Goal: Task Accomplishment & Management: Manage account settings

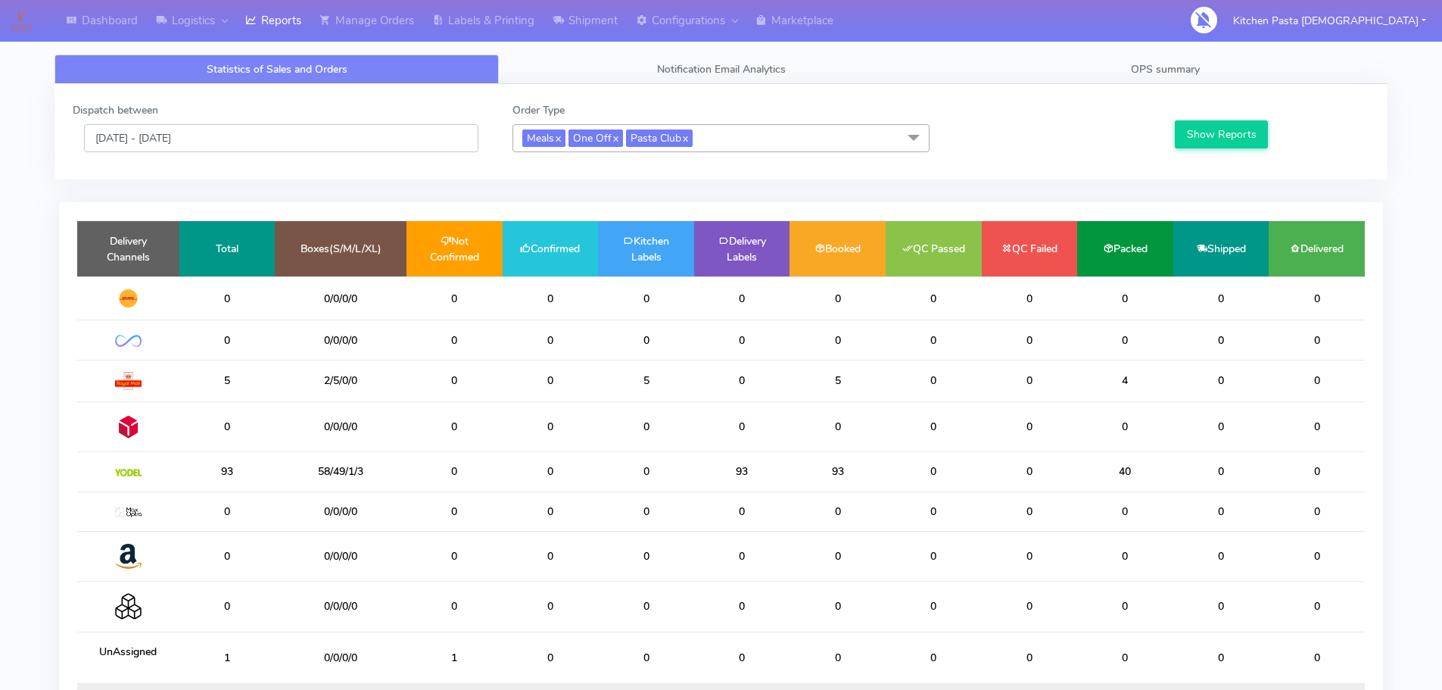
click at [255, 139] on input "[DATE] - [DATE]" at bounding box center [281, 138] width 394 height 28
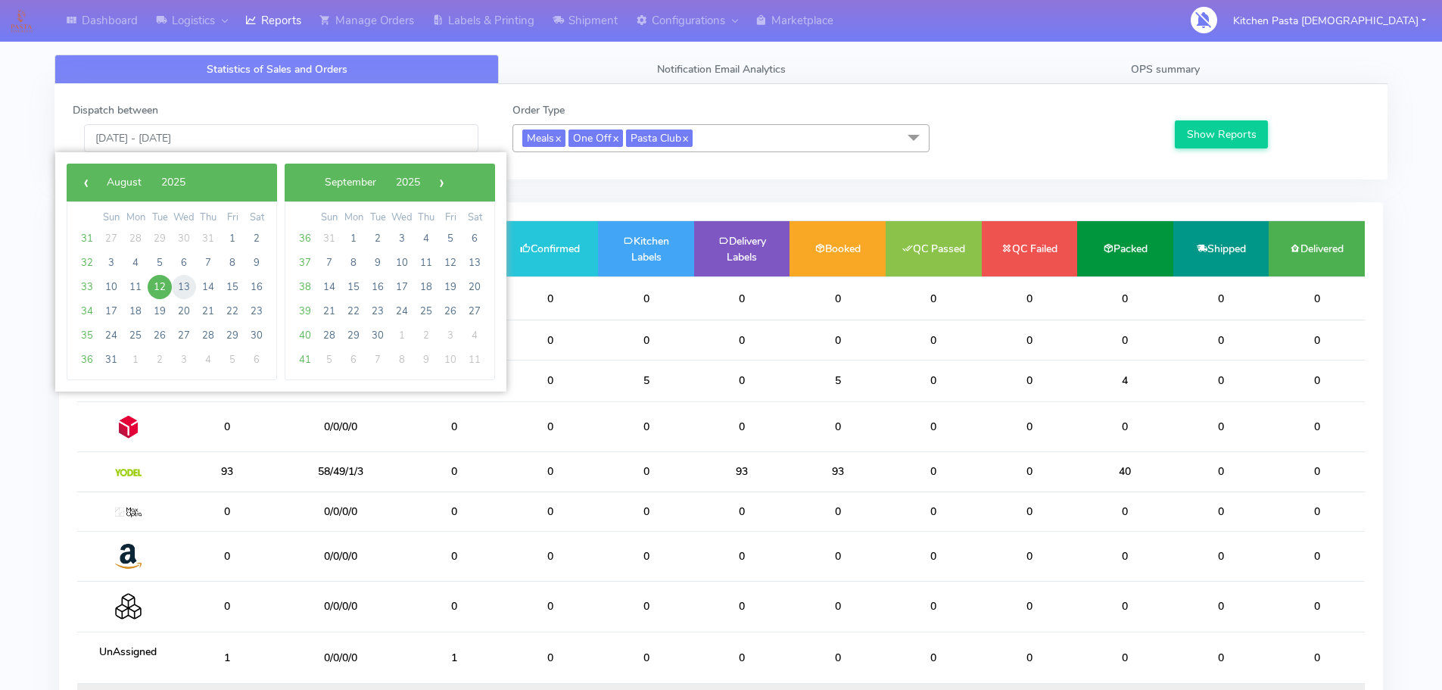
click at [172, 291] on span "13" at bounding box center [184, 287] width 24 height 24
click at [170, 289] on span "12" at bounding box center [160, 287] width 24 height 24
drag, startPoint x: 272, startPoint y: 308, endPoint x: 182, endPoint y: 289, distance: 91.3
click at [182, 289] on span "13" at bounding box center [184, 287] width 24 height 24
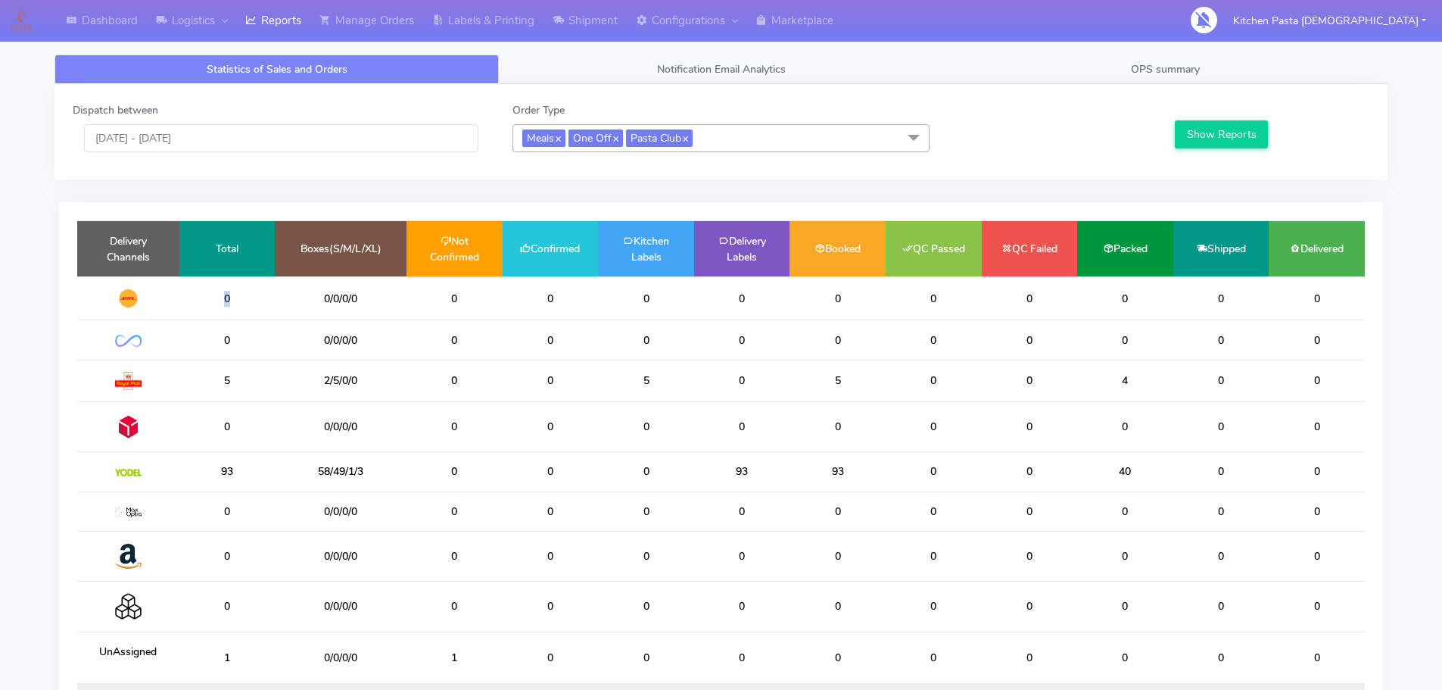
click at [182, 289] on td "0" at bounding box center [227, 298] width 96 height 44
click at [1217, 129] on button "Show Reports" at bounding box center [1221, 134] width 93 height 28
click at [348, 557] on td "0/0/0/0" at bounding box center [341, 556] width 132 height 50
click at [358, 557] on td "0/0/0/0" at bounding box center [341, 556] width 132 height 50
click at [351, 555] on td "0/0/0/0" at bounding box center [341, 556] width 132 height 50
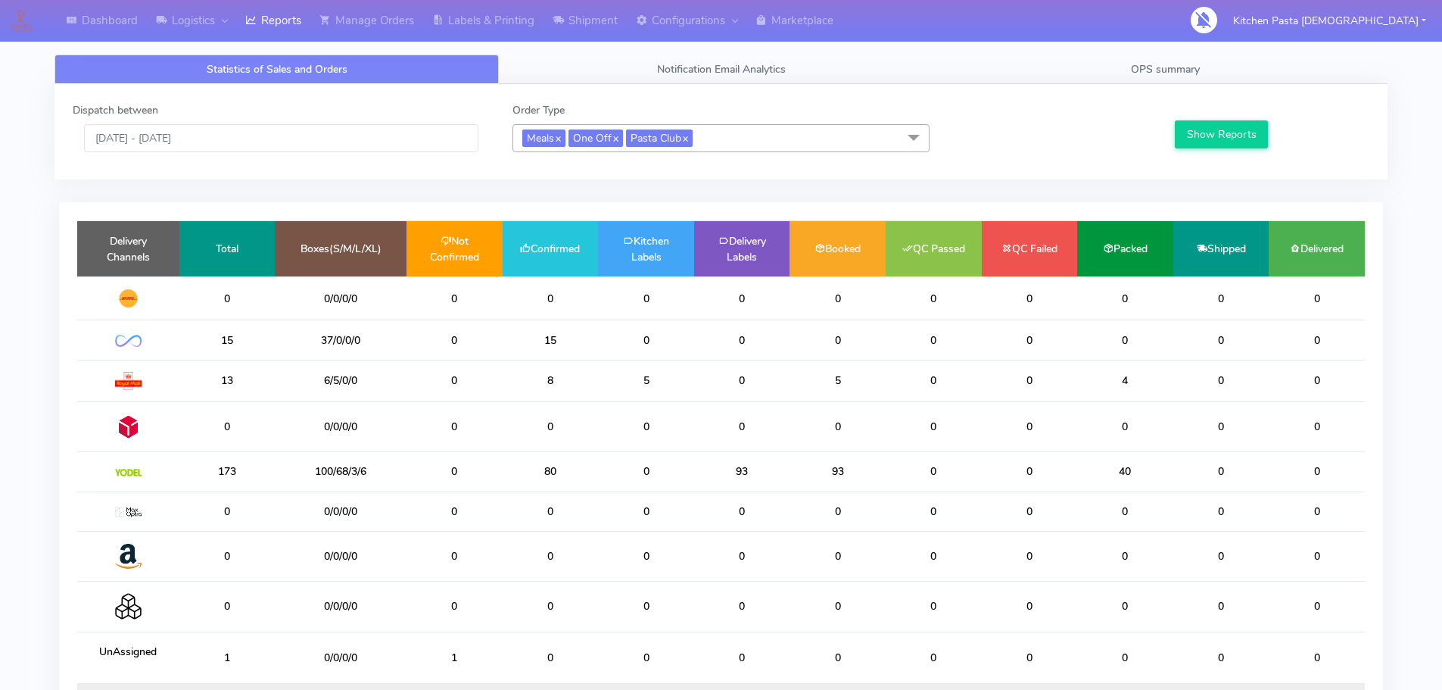
click at [307, 472] on td "100/68/3/6" at bounding box center [341, 471] width 132 height 39
click at [354, 474] on td "100/68/3/6" at bounding box center [341, 471] width 132 height 39
drag, startPoint x: 0, startPoint y: 581, endPoint x: 298, endPoint y: 145, distance: 527.3
click at [298, 145] on input "12/08/2025 - 13/08/2025" at bounding box center [281, 138] width 394 height 28
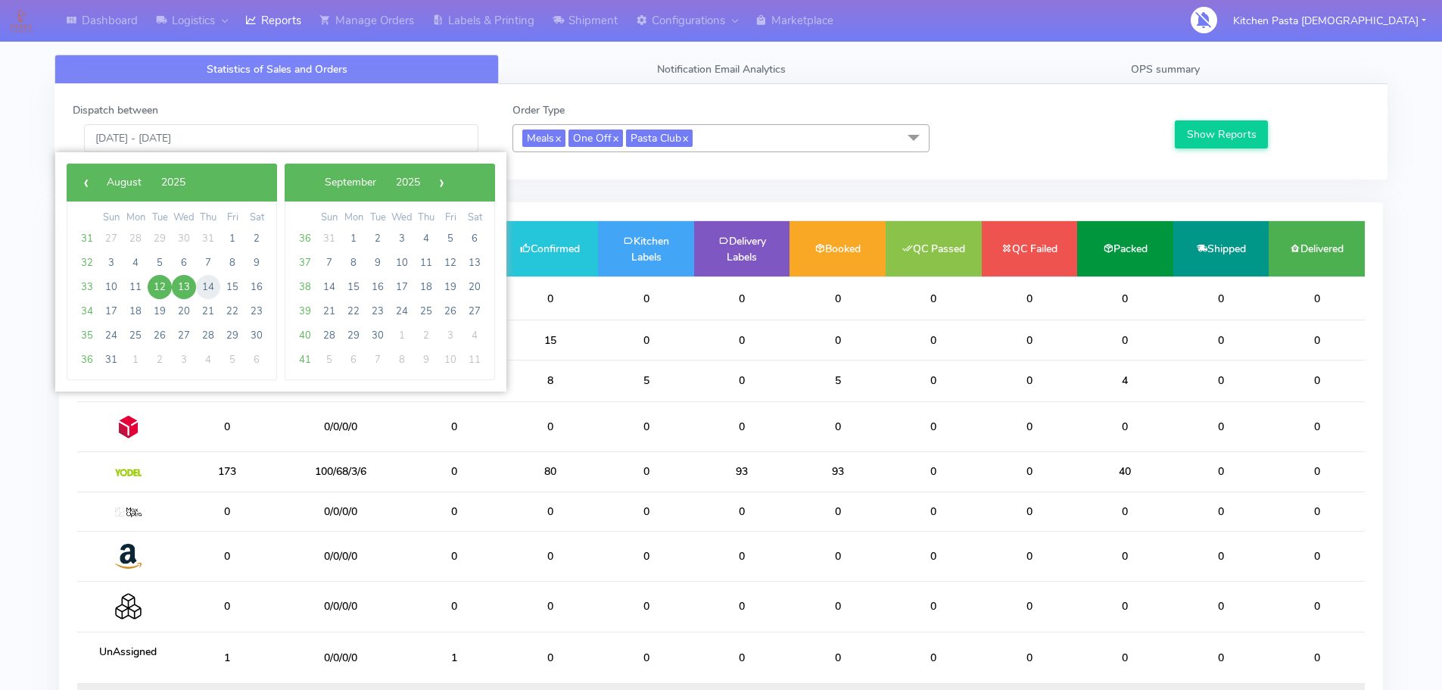
click at [210, 293] on span "14" at bounding box center [208, 287] width 24 height 24
type input "14/08/2025 - 14/08/2025"
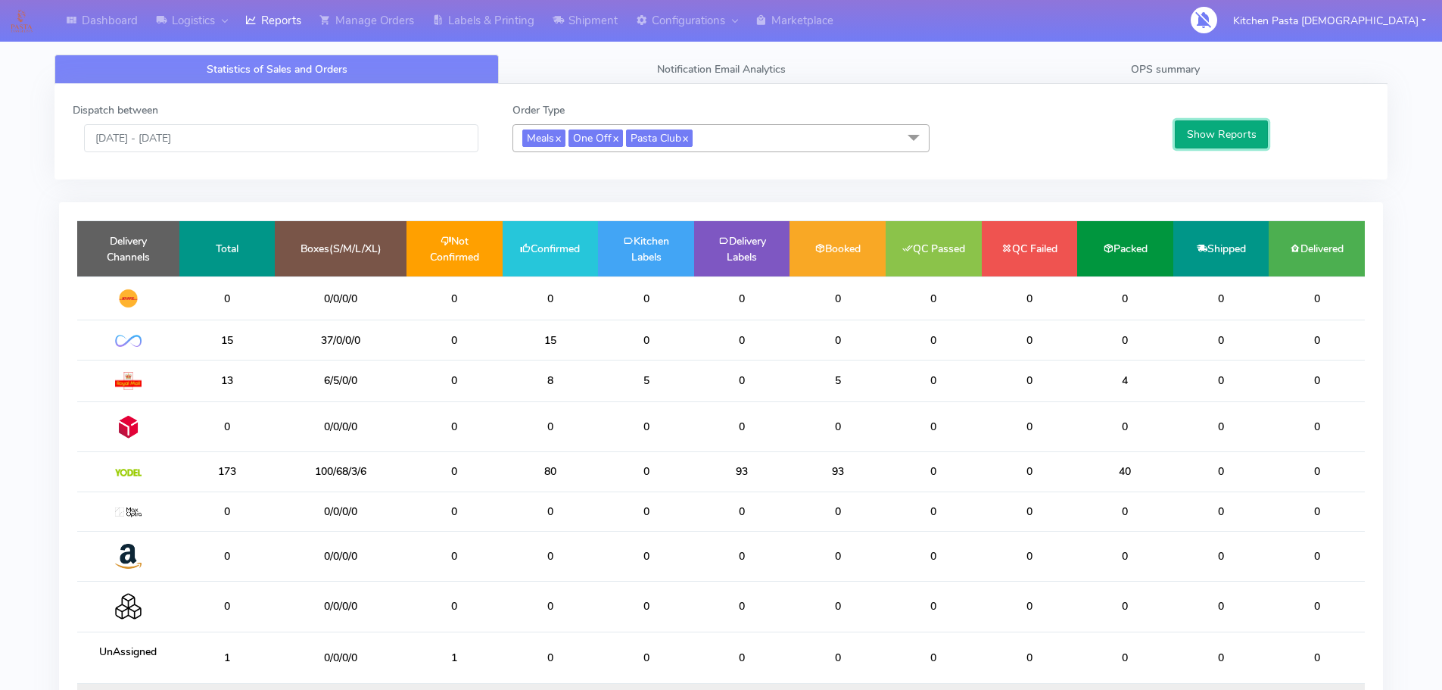
click at [1216, 142] on button "Show Reports" at bounding box center [1221, 134] width 93 height 28
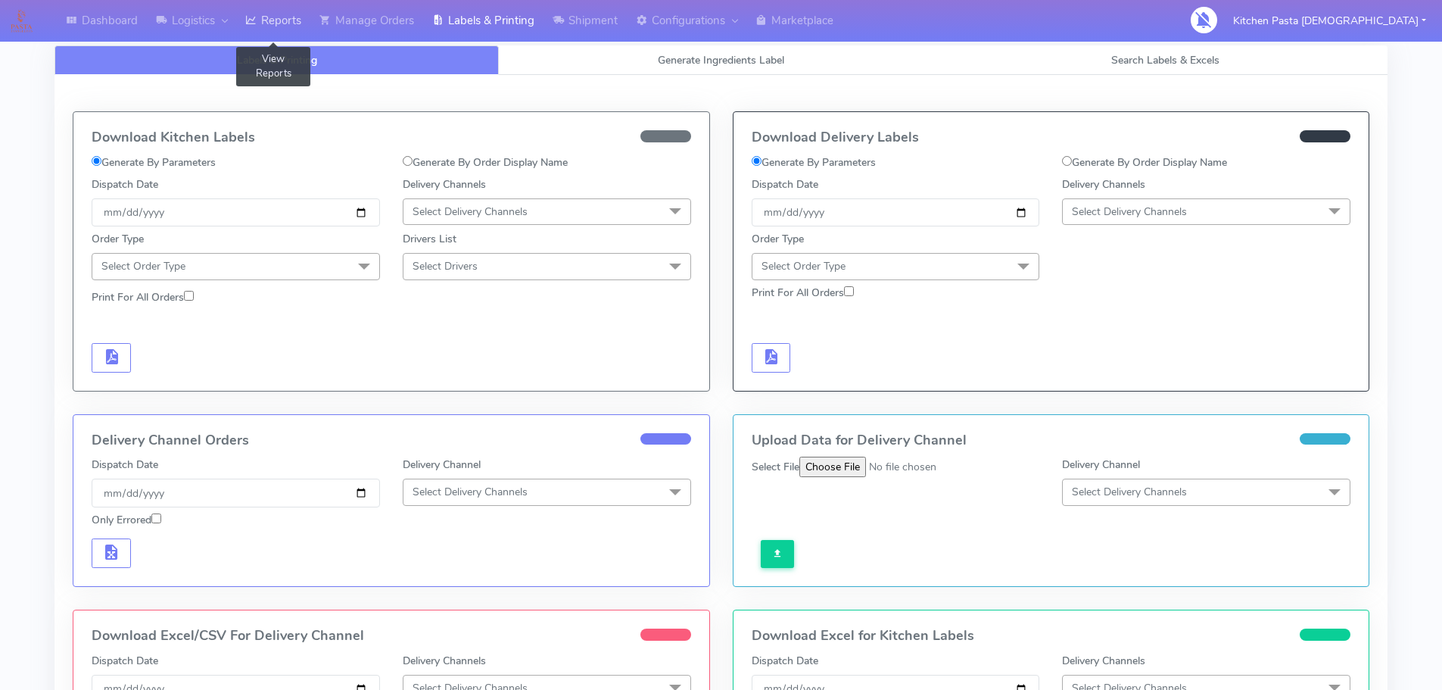
click at [287, 23] on link "Reports" at bounding box center [273, 21] width 74 height 42
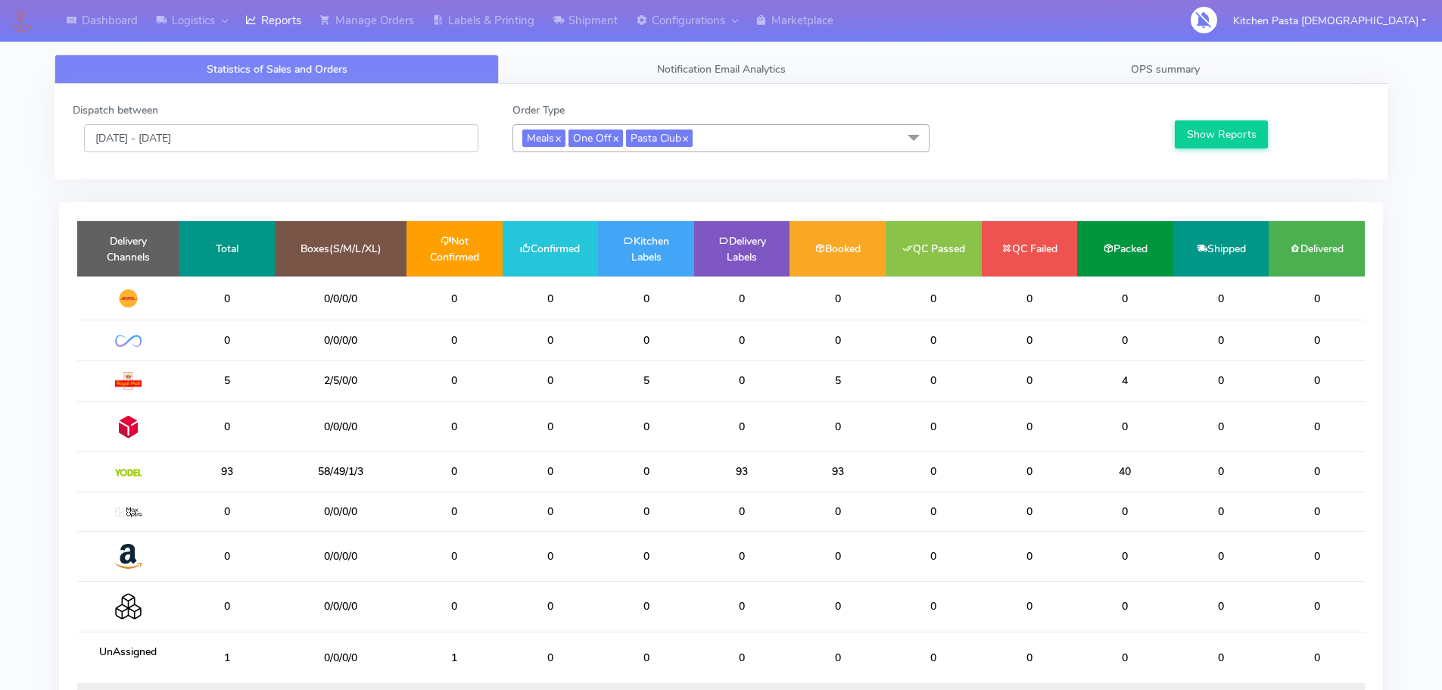
click at [266, 144] on input "[DATE] - [DATE]" at bounding box center [281, 138] width 394 height 28
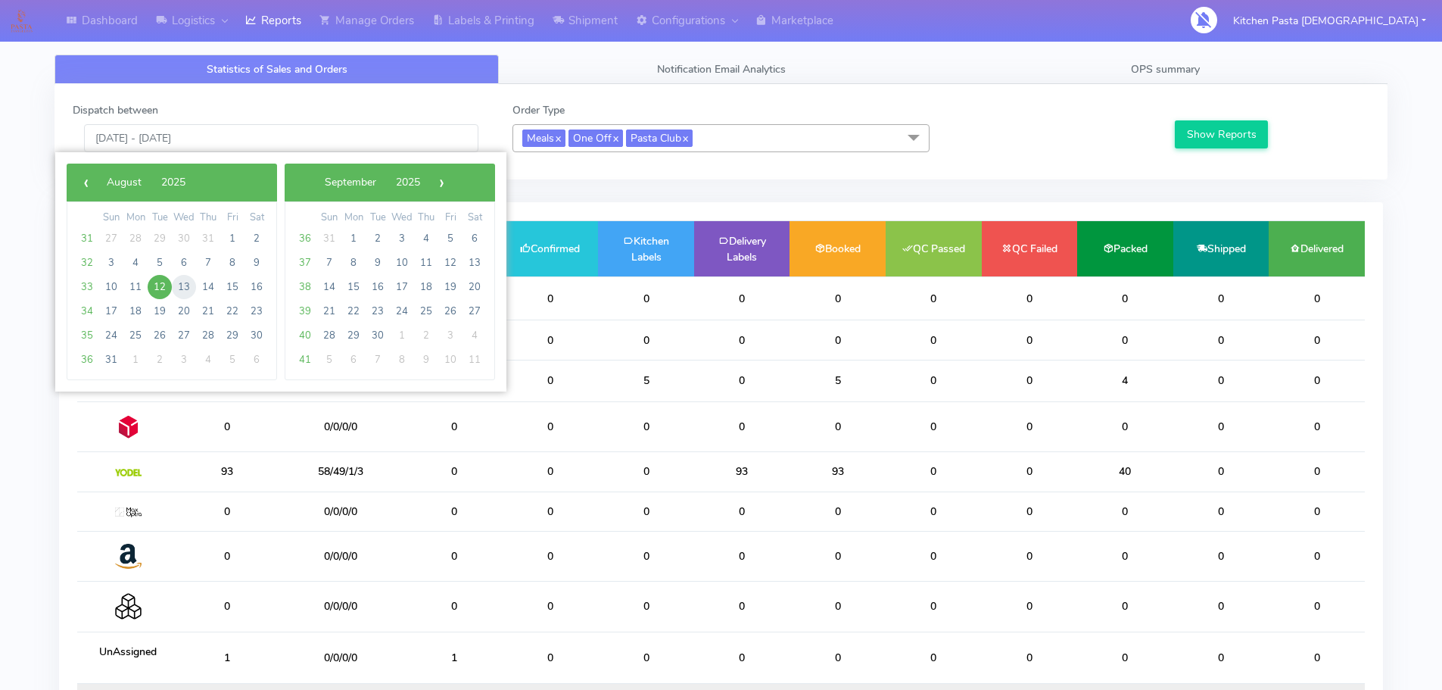
click at [187, 287] on span "13" at bounding box center [184, 287] width 24 height 24
type input "[DATE] - [DATE]"
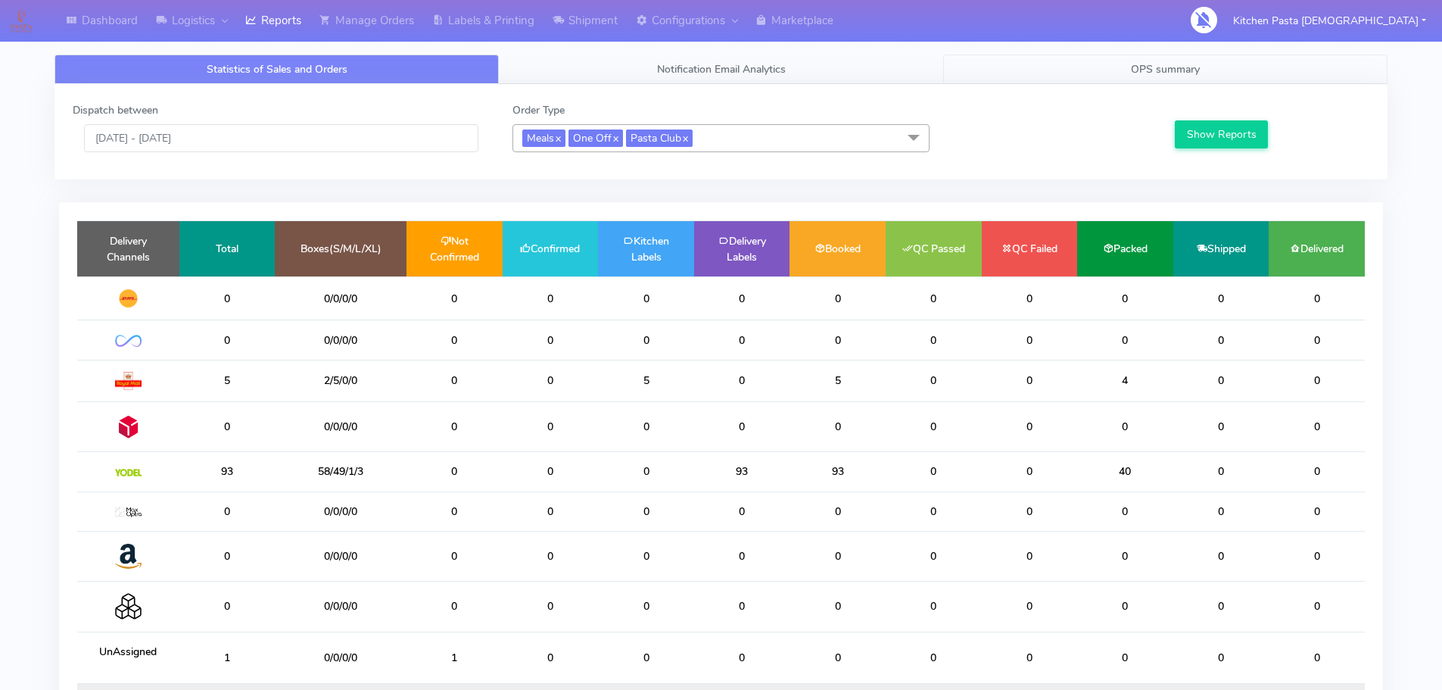
click at [1150, 67] on span "OPS summary" at bounding box center [1165, 69] width 69 height 14
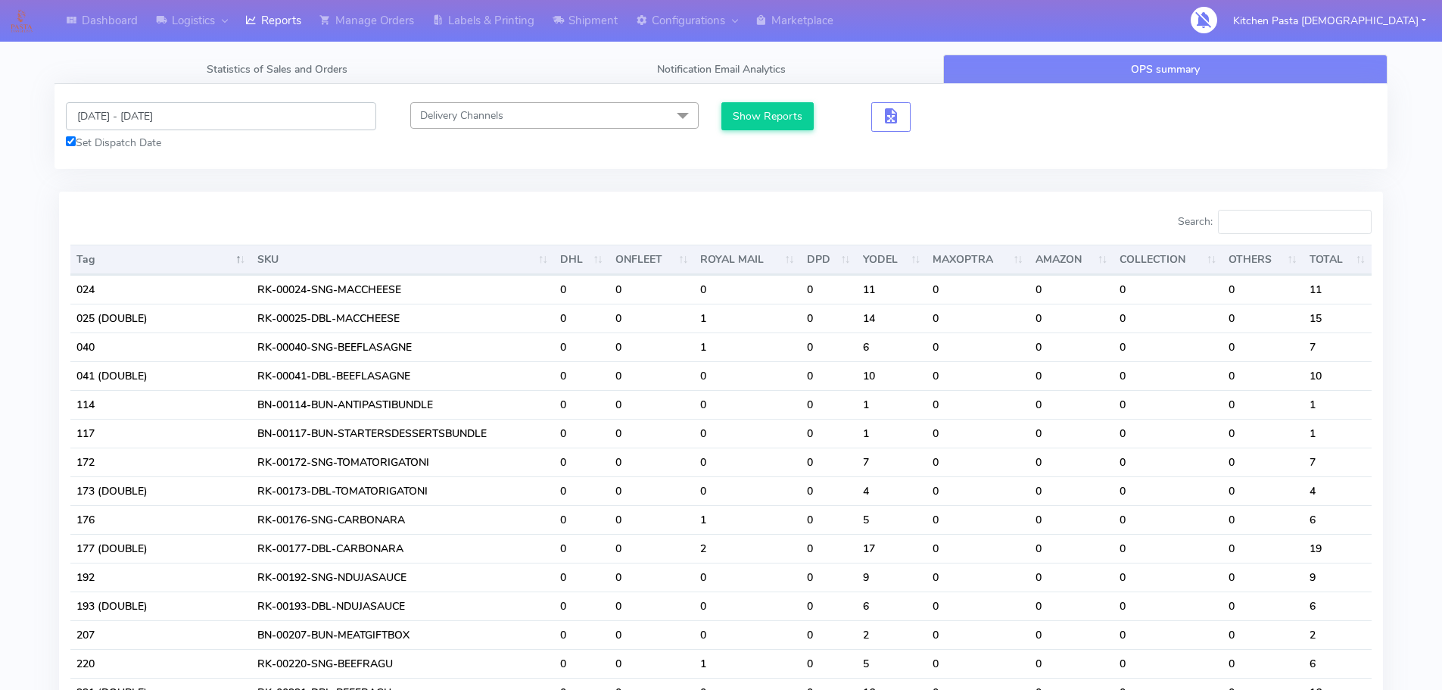
click at [251, 124] on input "[DATE] - [DATE]" at bounding box center [221, 116] width 310 height 28
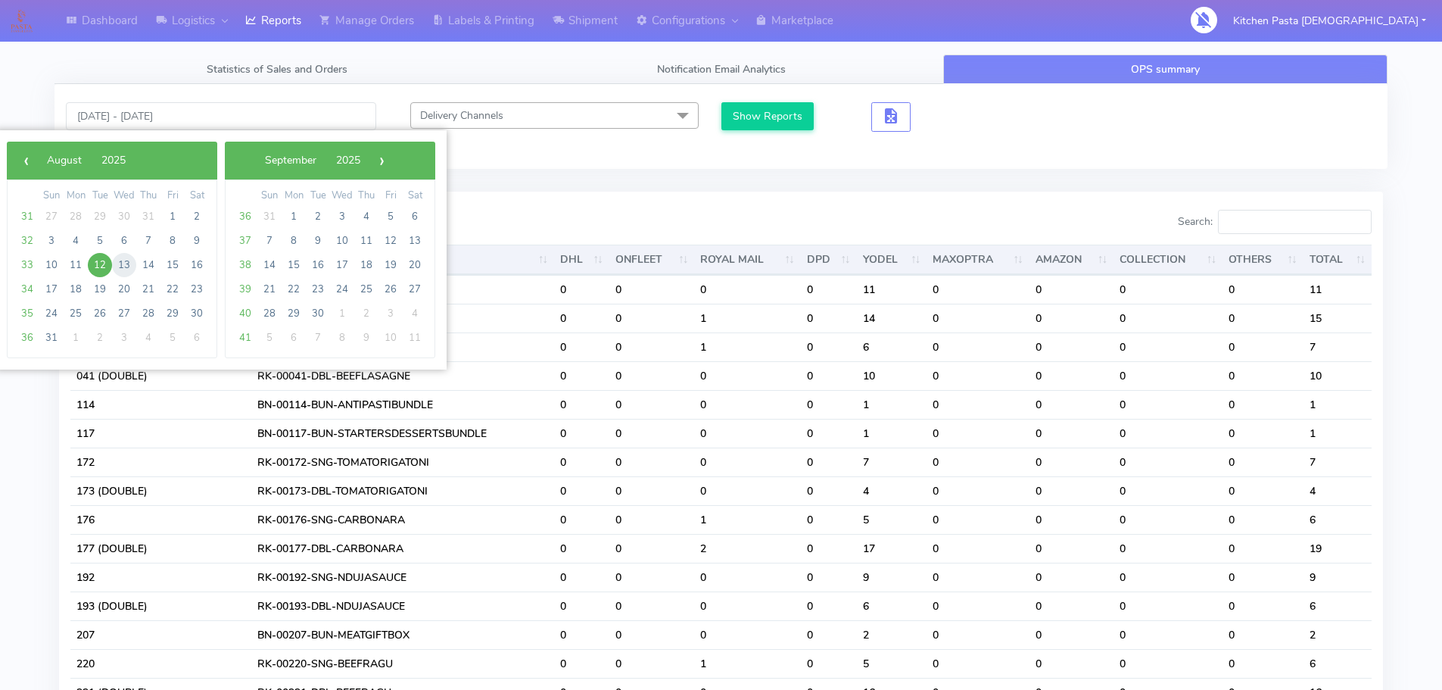
click at [123, 266] on span "13" at bounding box center [124, 265] width 24 height 24
type input "[DATE] - [DATE]"
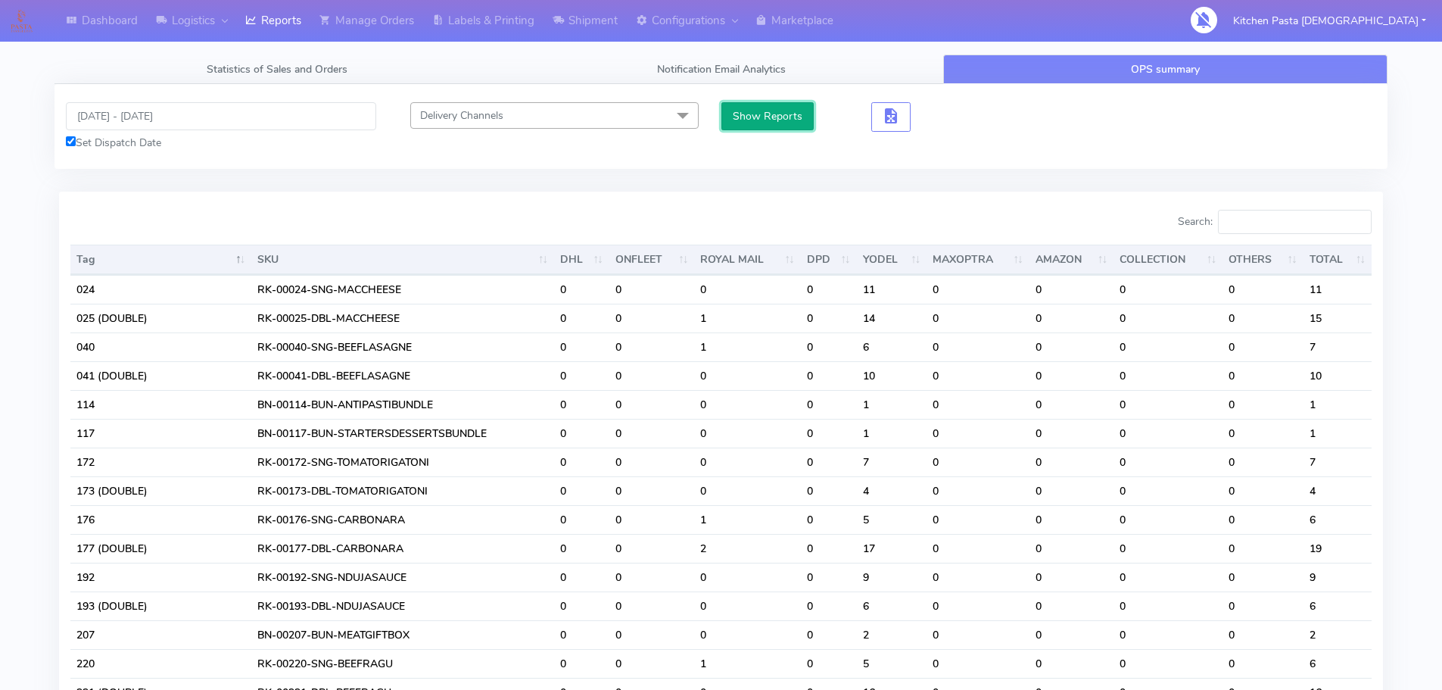
drag, startPoint x: 780, startPoint y: 112, endPoint x: 865, endPoint y: 131, distance: 86.9
click at [781, 113] on button "Show Reports" at bounding box center [768, 116] width 93 height 28
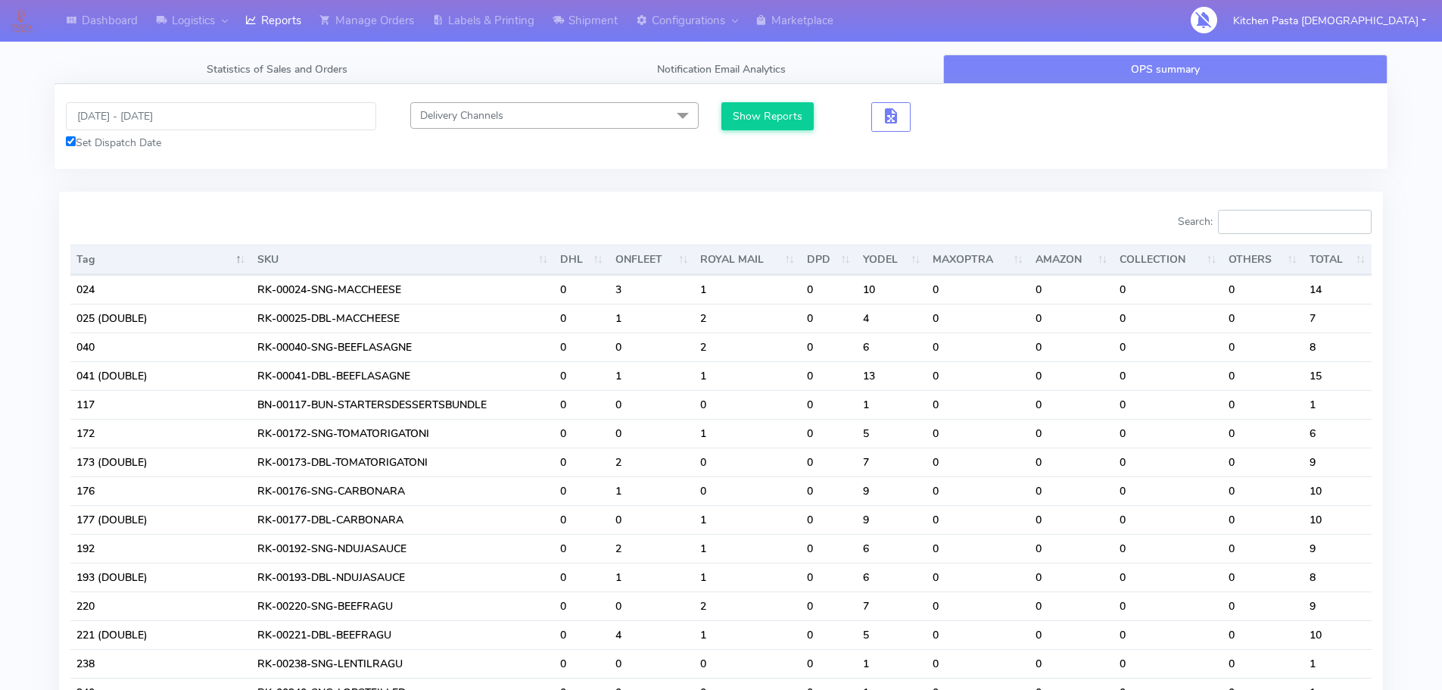
drag, startPoint x: 1274, startPoint y: 229, endPoint x: 1292, endPoint y: 236, distance: 19.7
click at [1280, 229] on input "Search:" at bounding box center [1295, 222] width 154 height 24
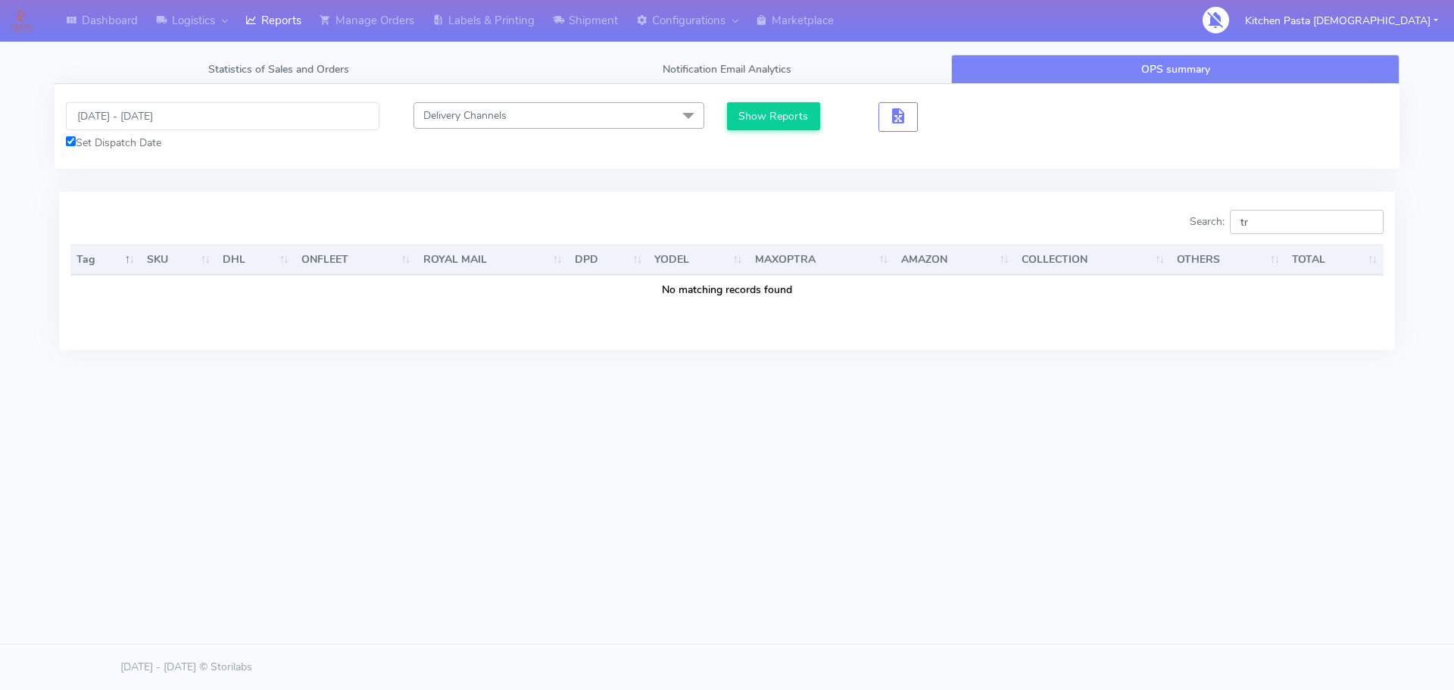
type input "t"
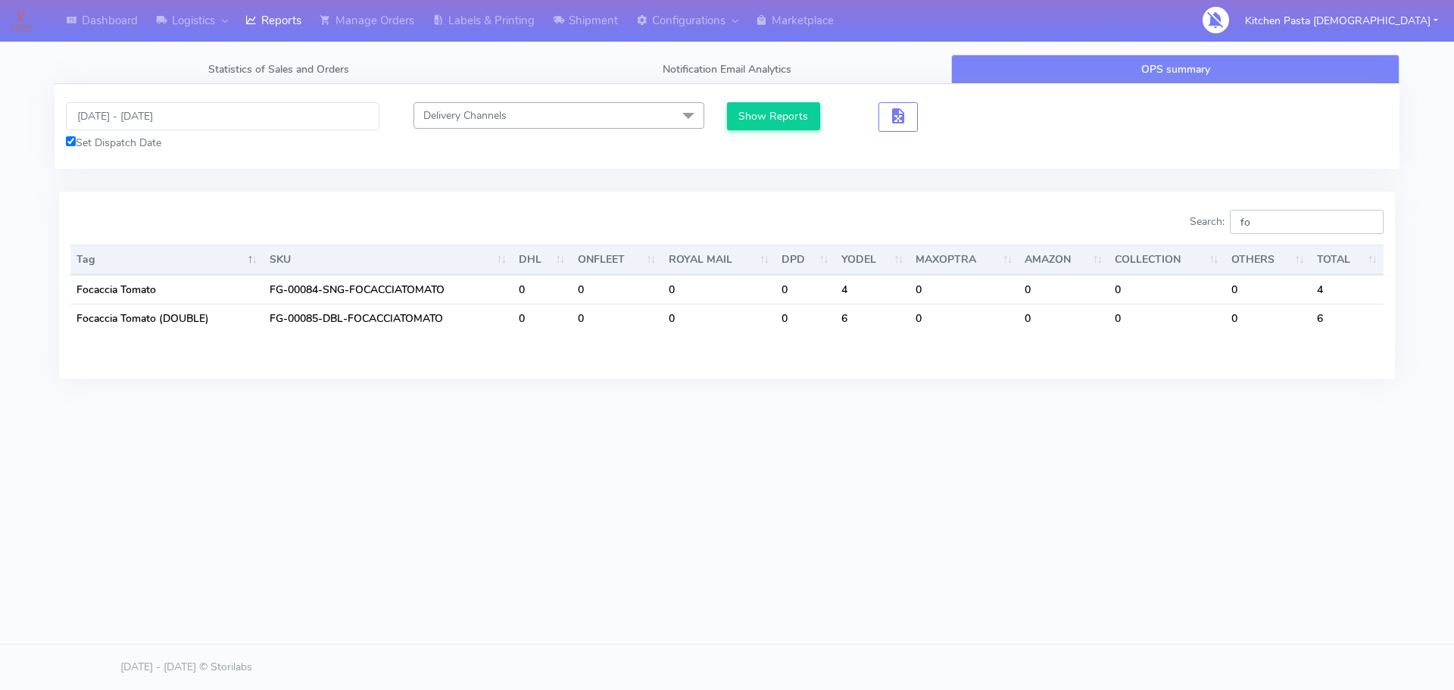
type input "f"
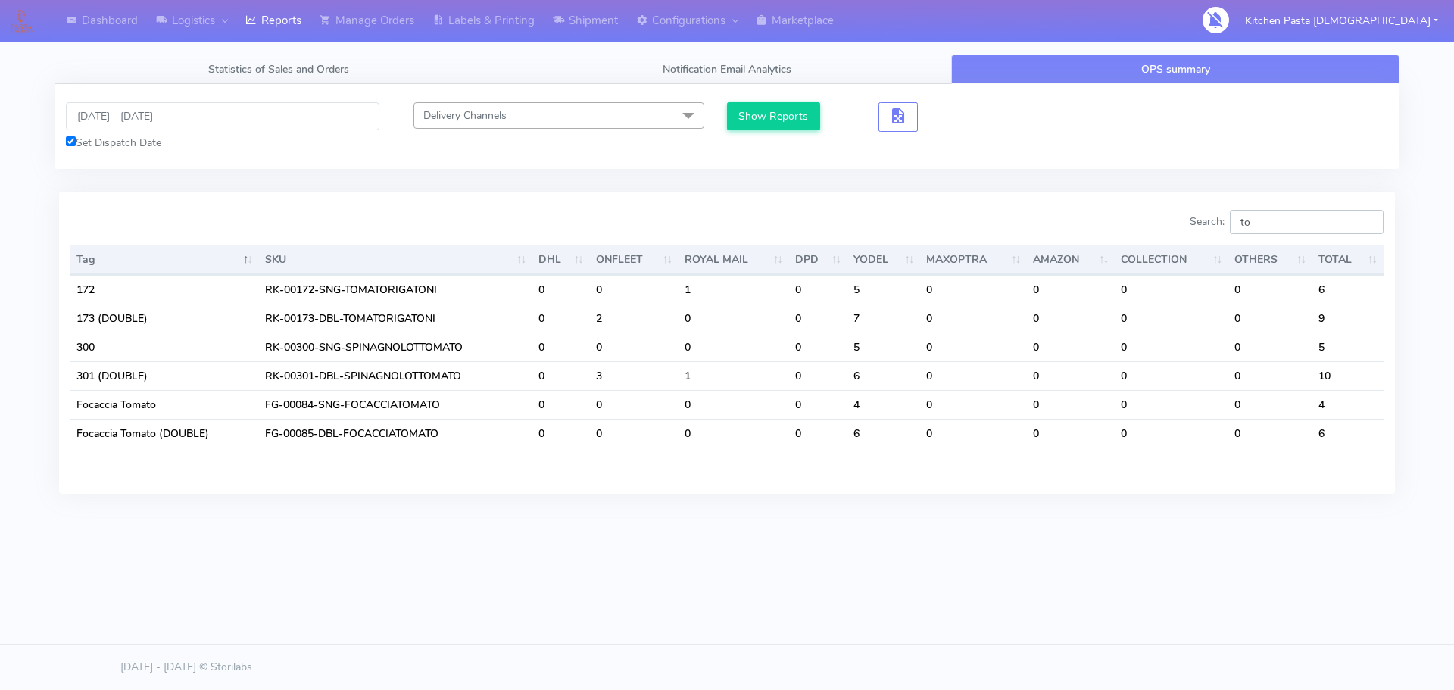
type input "t"
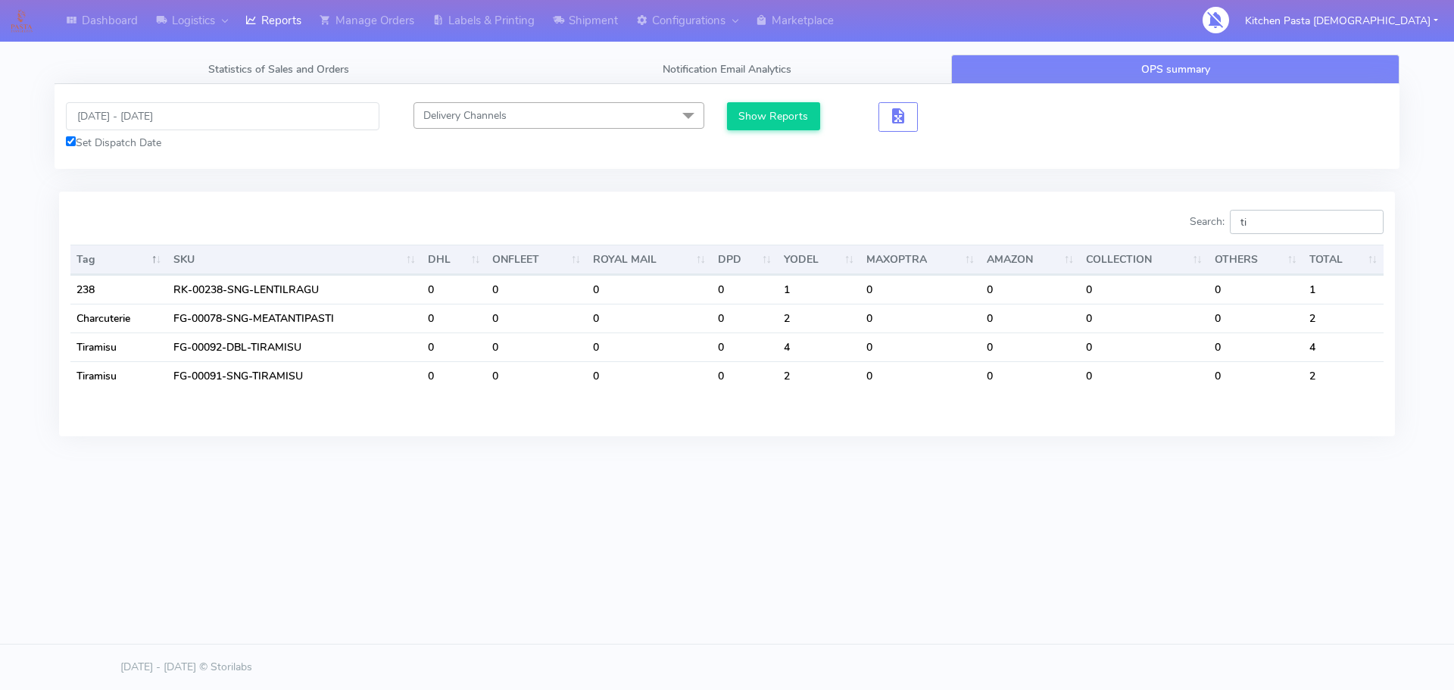
type input "tir"
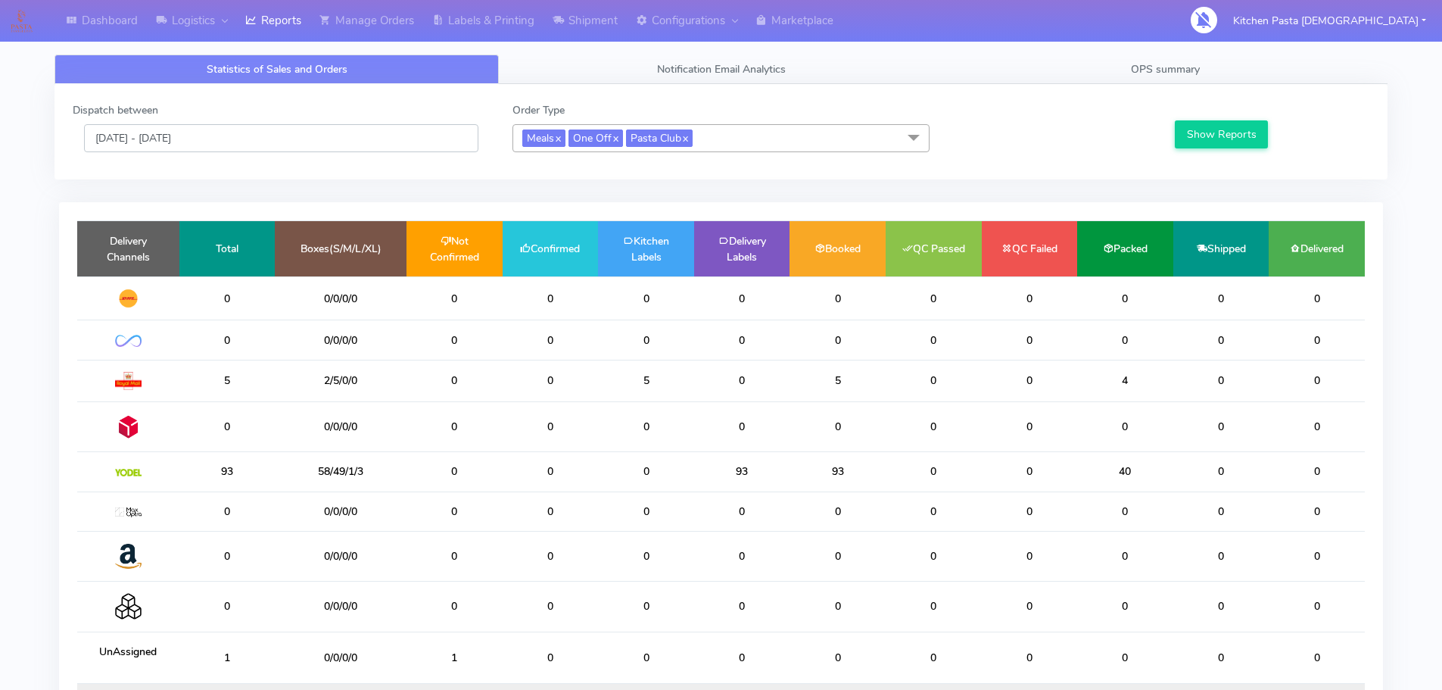
click at [254, 139] on input "[DATE] - [DATE]" at bounding box center [281, 138] width 394 height 28
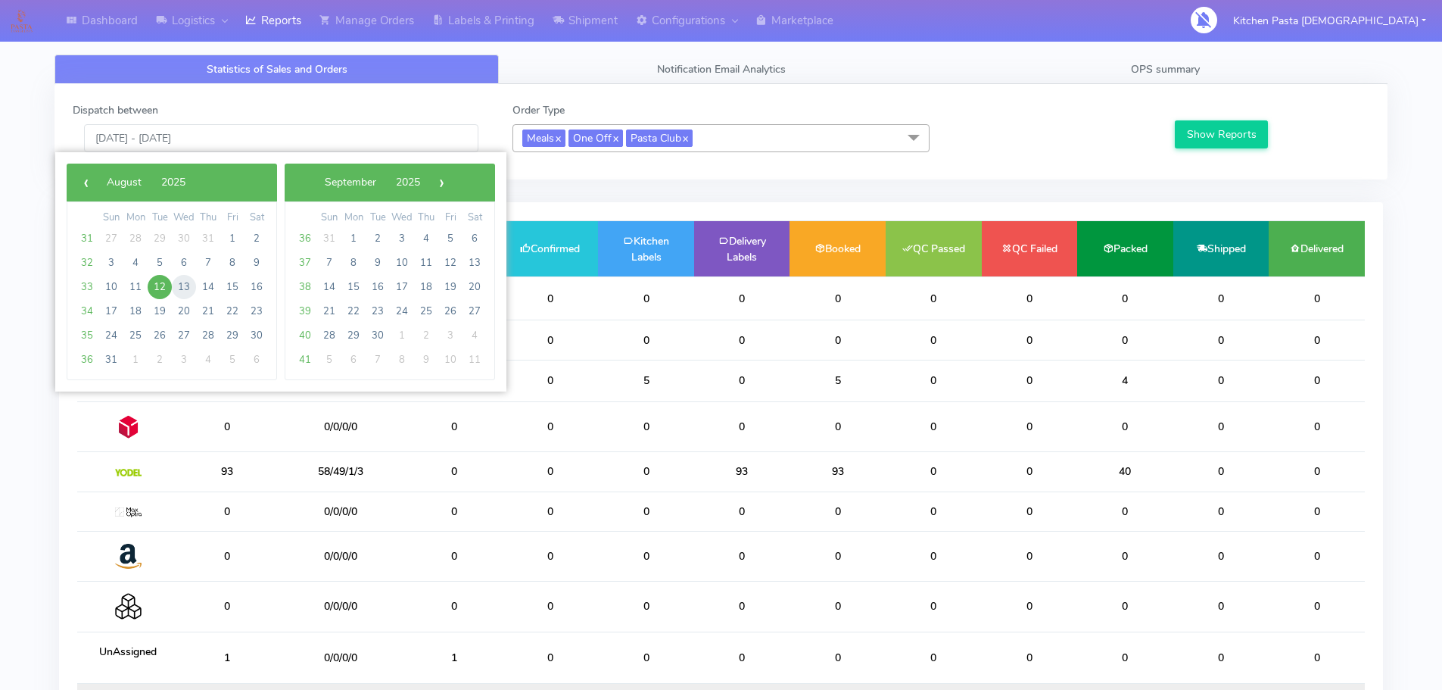
click at [174, 289] on span "13" at bounding box center [184, 287] width 24 height 24
type input "[DATE] - [DATE]"
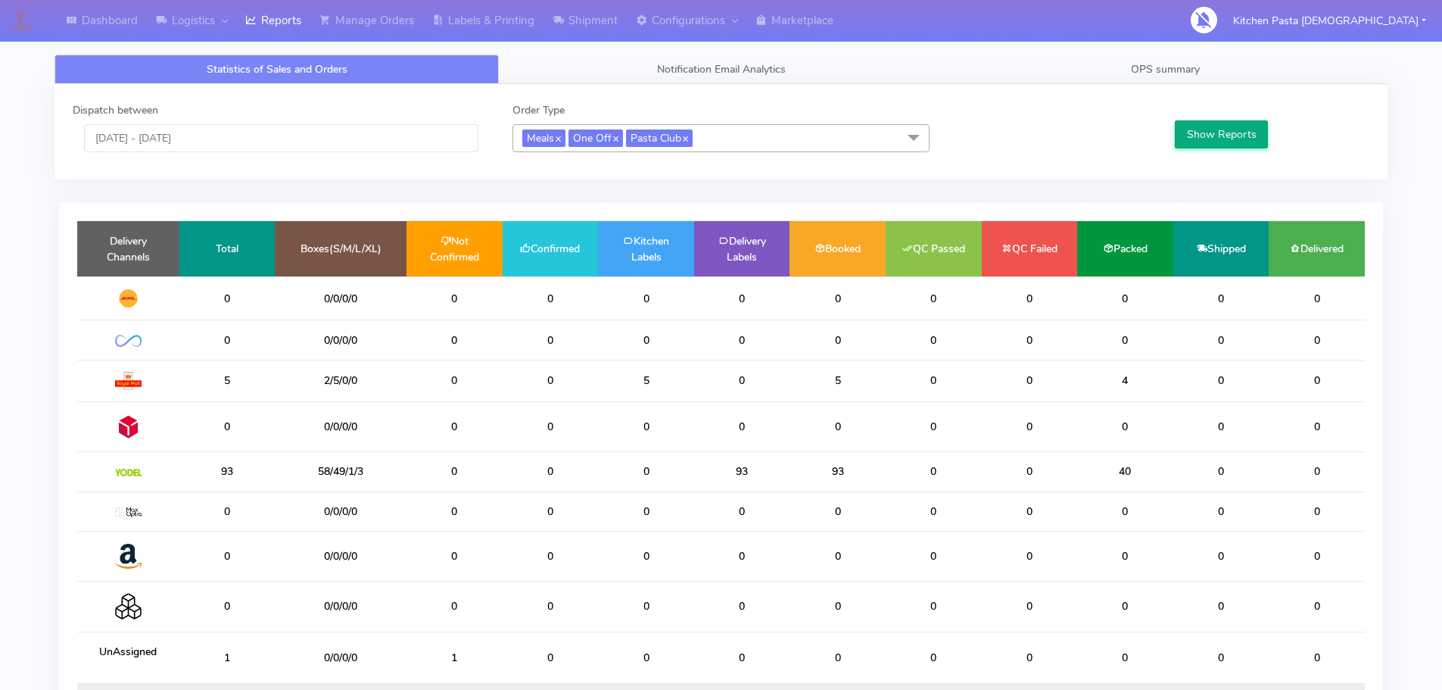
drag, startPoint x: 1192, startPoint y: 151, endPoint x: 1205, endPoint y: 143, distance: 14.7
click at [1193, 151] on div "Show Reports" at bounding box center [1271, 127] width 220 height 50
click at [1205, 143] on button "Show Reports" at bounding box center [1221, 134] width 93 height 28
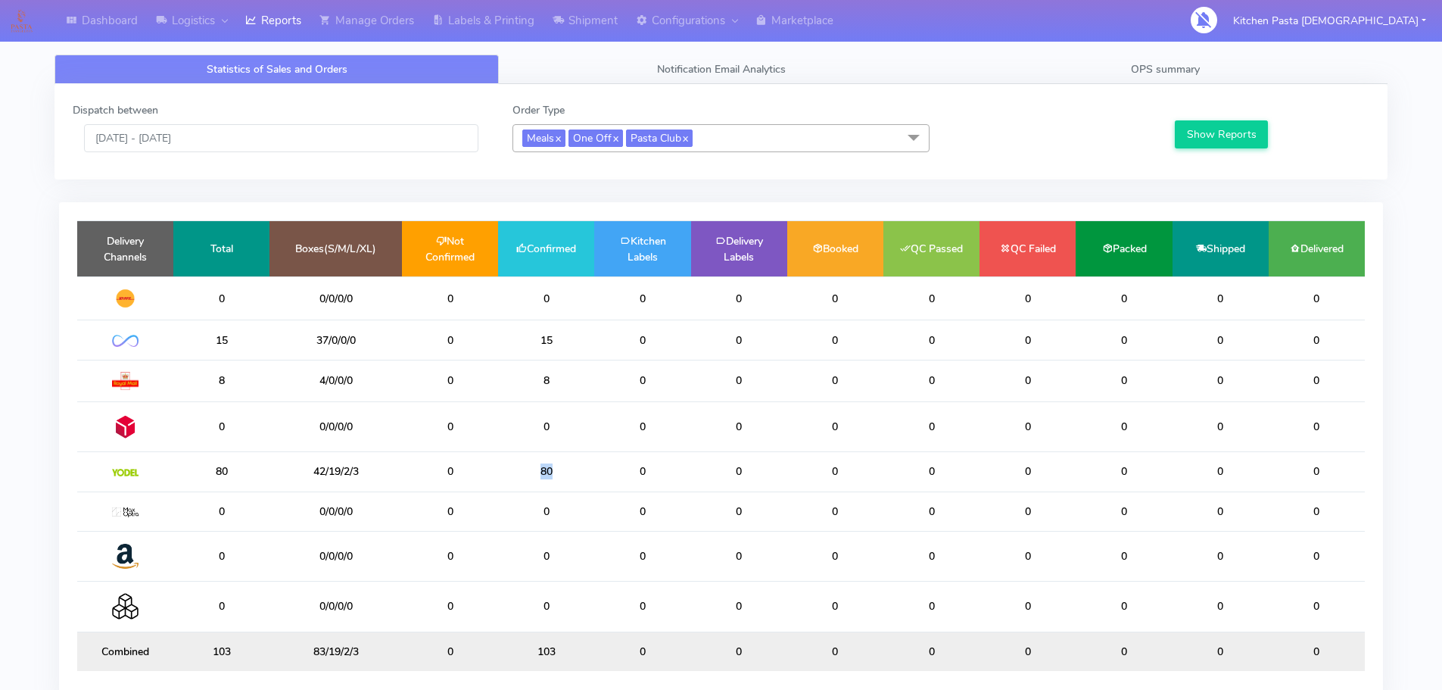
drag, startPoint x: 563, startPoint y: 469, endPoint x: 535, endPoint y: 468, distance: 28.1
click at [535, 468] on td "80" at bounding box center [546, 471] width 96 height 39
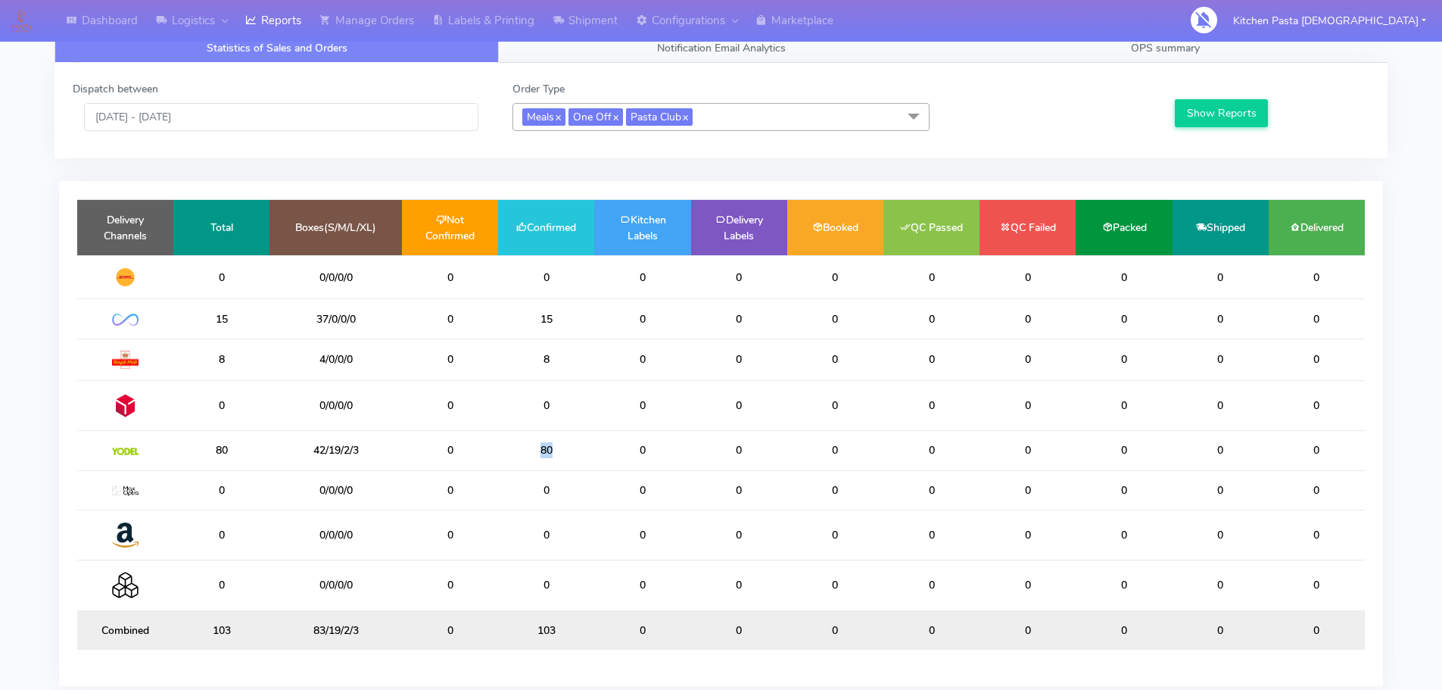
scroll to position [20, 0]
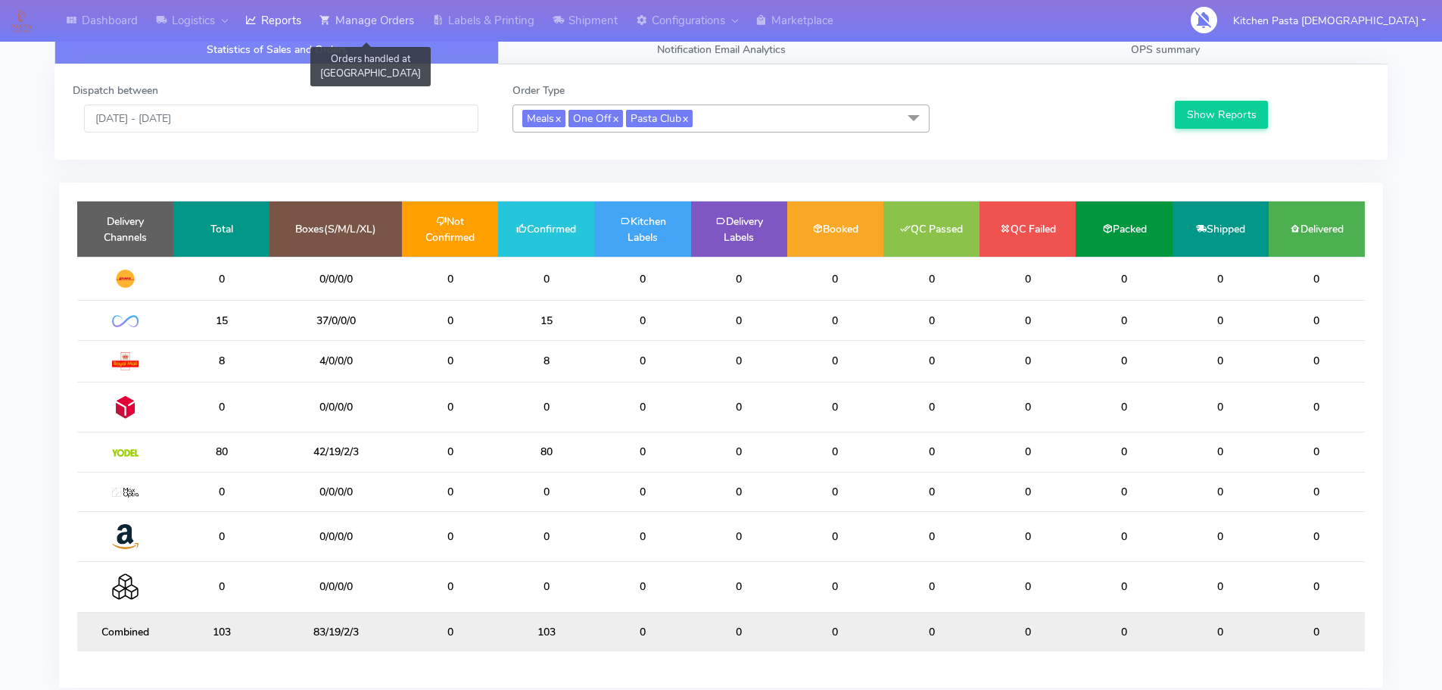
click at [414, 23] on link "Manage Orders" at bounding box center [366, 21] width 113 height 42
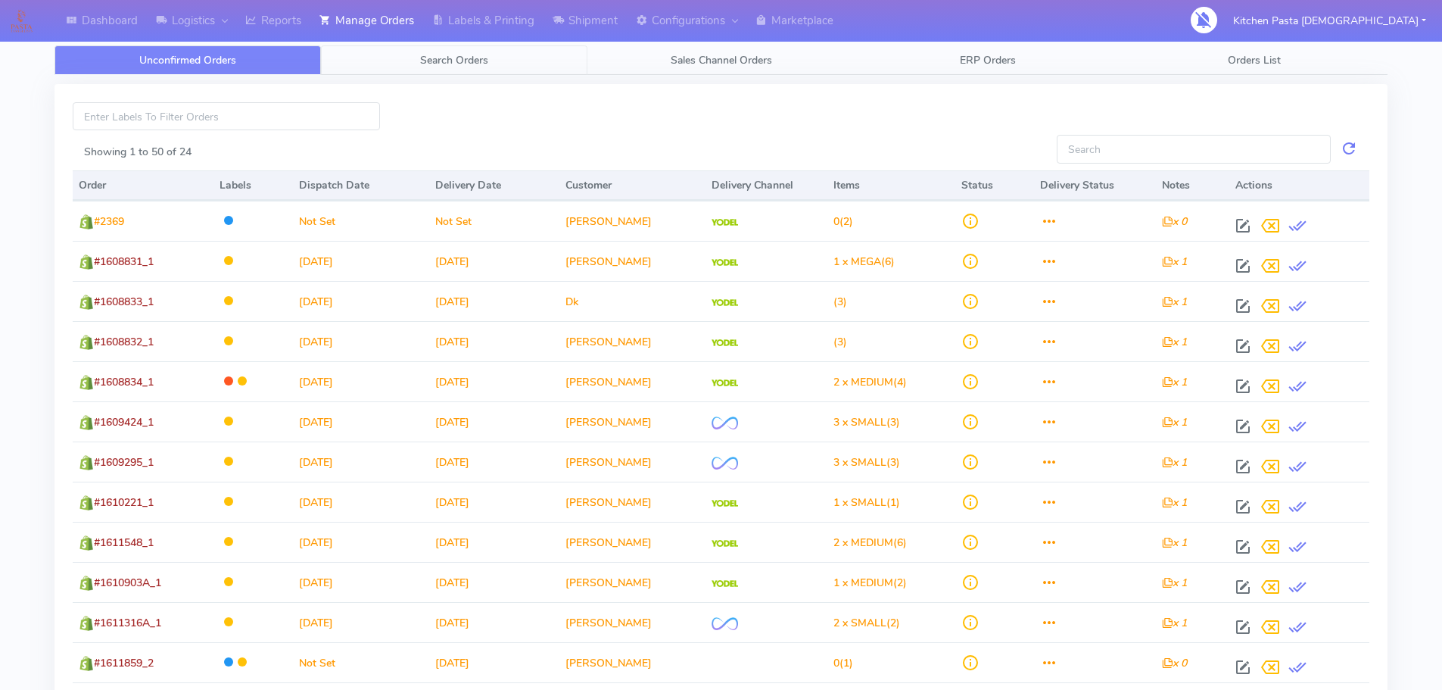
click at [496, 64] on link "Search Orders" at bounding box center [454, 60] width 266 height 30
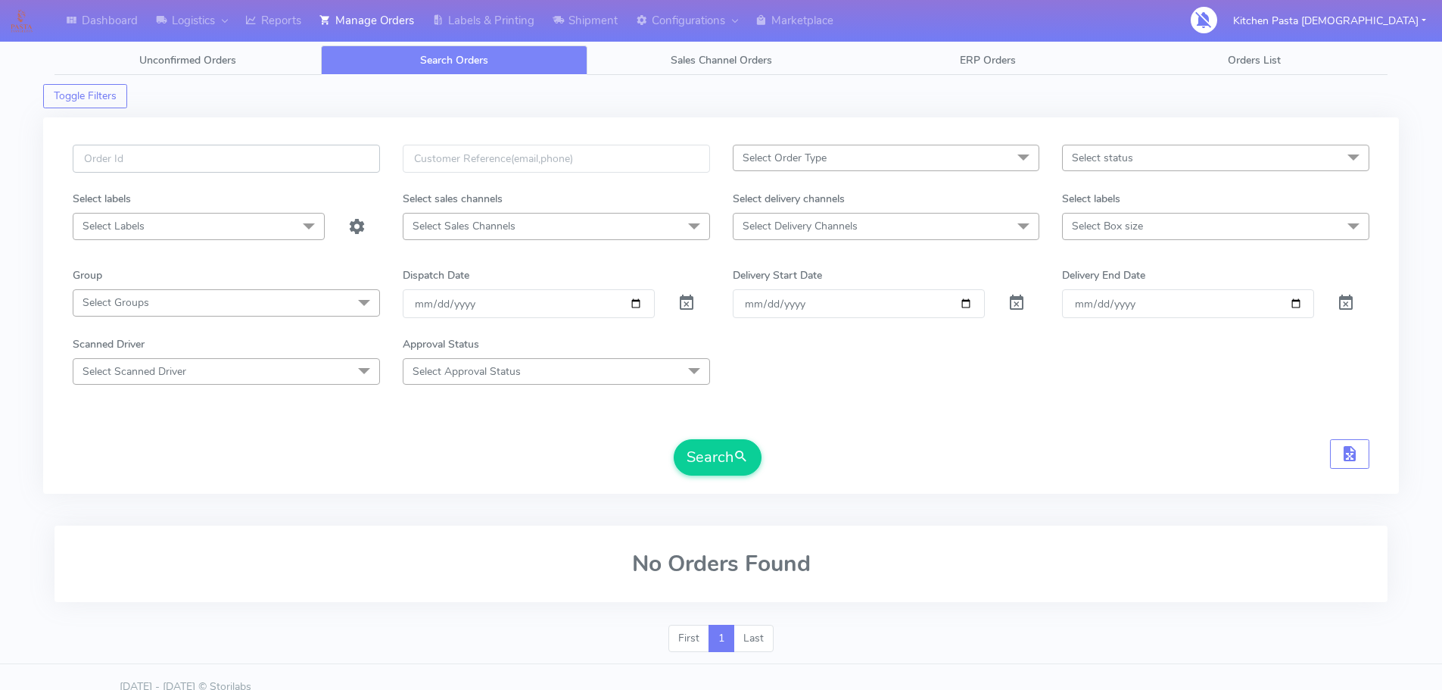
click at [313, 167] on input "text" at bounding box center [226, 159] width 307 height 28
type input "1476"
click at [674, 439] on button "Search" at bounding box center [718, 457] width 88 height 36
drag, startPoint x: 164, startPoint y: 173, endPoint x: 104, endPoint y: 176, distance: 60.6
click at [104, 176] on div "1476" at bounding box center [226, 168] width 330 height 46
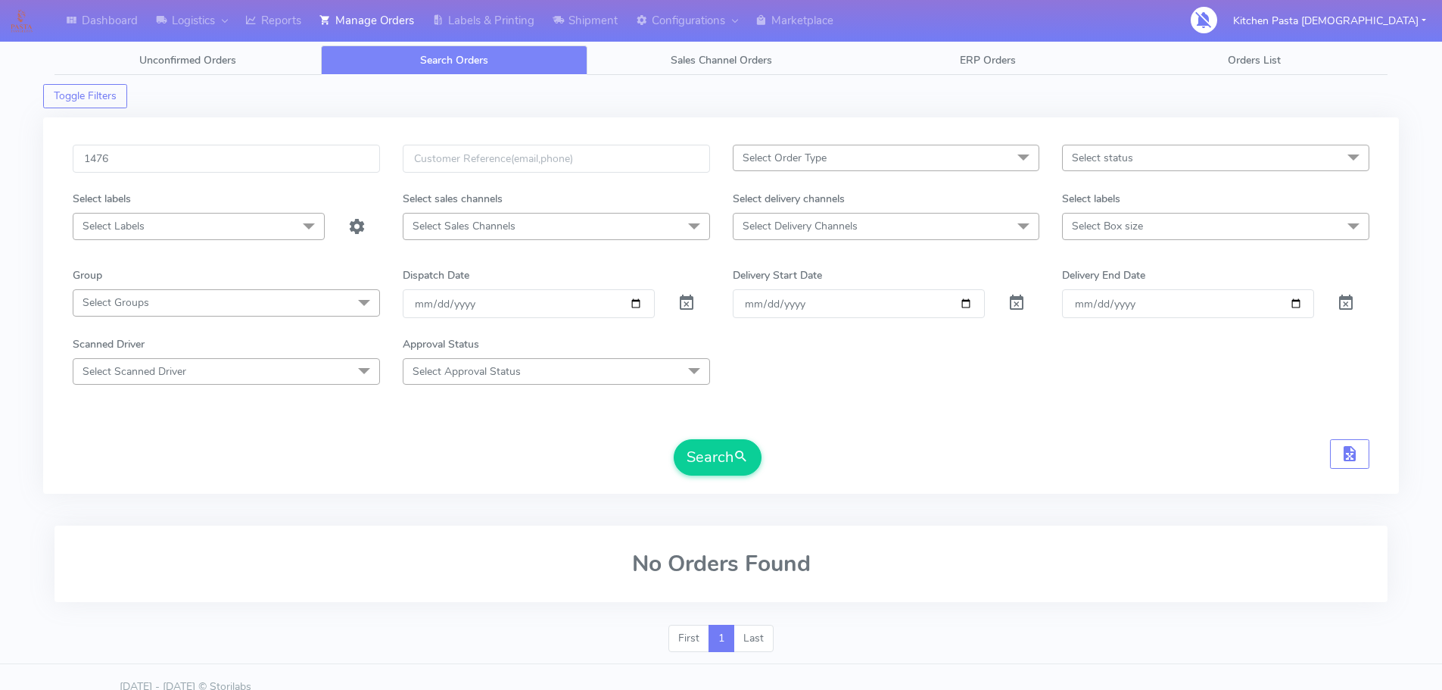
drag, startPoint x: 151, startPoint y: 174, endPoint x: 116, endPoint y: 173, distance: 34.9
click at [116, 173] on div "1476" at bounding box center [226, 168] width 330 height 46
drag, startPoint x: 144, startPoint y: 156, endPoint x: 0, endPoint y: 148, distance: 144.0
click at [0, 149] on div "Dashboard Logistics [GEOGRAPHIC_DATA] Logistics Reports Manage Orders Labels & …" at bounding box center [721, 345] width 1442 height 637
click at [96, 155] on input "text" at bounding box center [226, 159] width 307 height 28
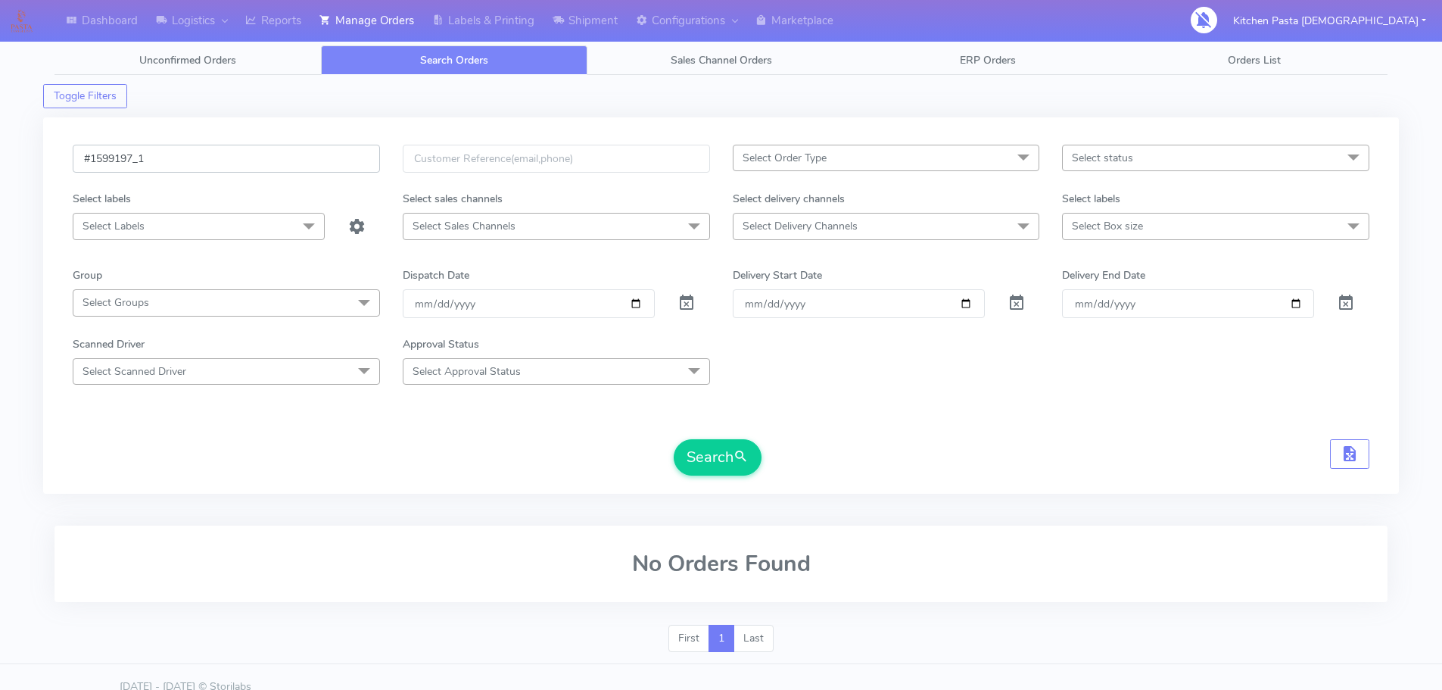
click at [149, 157] on input "#1599197_1" at bounding box center [226, 159] width 307 height 28
type input "#15991476"
click at [674, 439] on button "Search" at bounding box center [718, 457] width 88 height 36
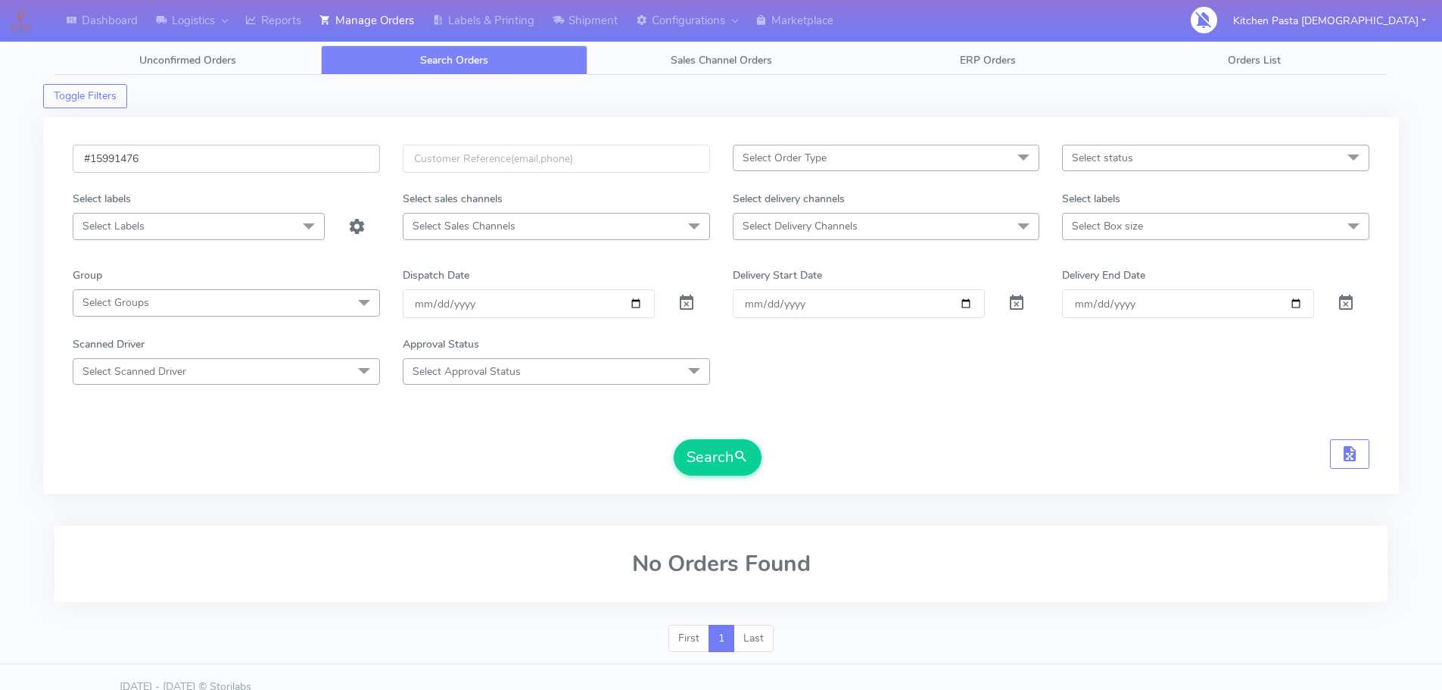
click at [674, 439] on button "Search" at bounding box center [718, 457] width 88 height 36
drag, startPoint x: 148, startPoint y: 161, endPoint x: 56, endPoint y: 162, distance: 91.6
click at [56, 162] on div "#15991476 Select Order Type Select All MEALS ATAVI One Off Pasta Club Gift Kit …" at bounding box center [721, 305] width 1356 height 376
click at [228, 156] on input "text" at bounding box center [226, 159] width 307 height 28
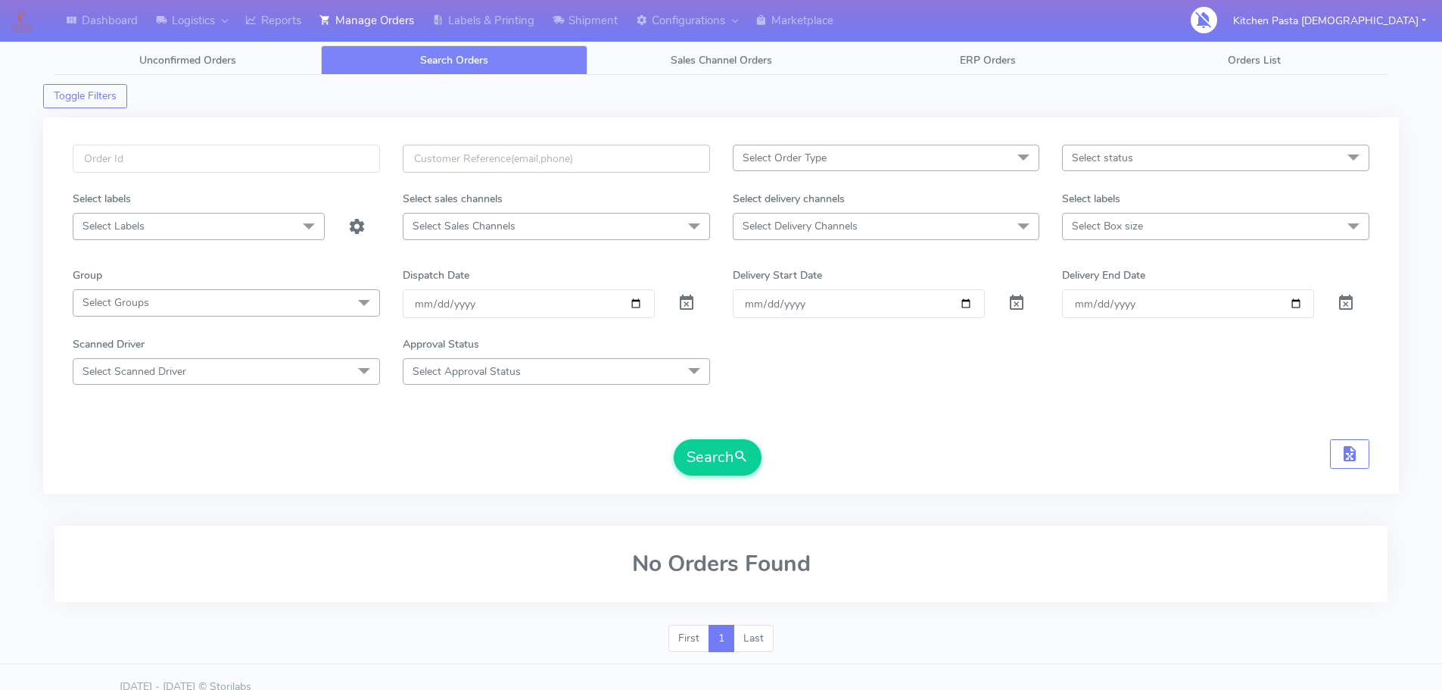
click at [460, 158] on input "text" at bounding box center [556, 159] width 307 height 28
paste input "[PERSON_NAME]"
type input "[PERSON_NAME]"
click at [721, 455] on button "Search" at bounding box center [718, 457] width 88 height 36
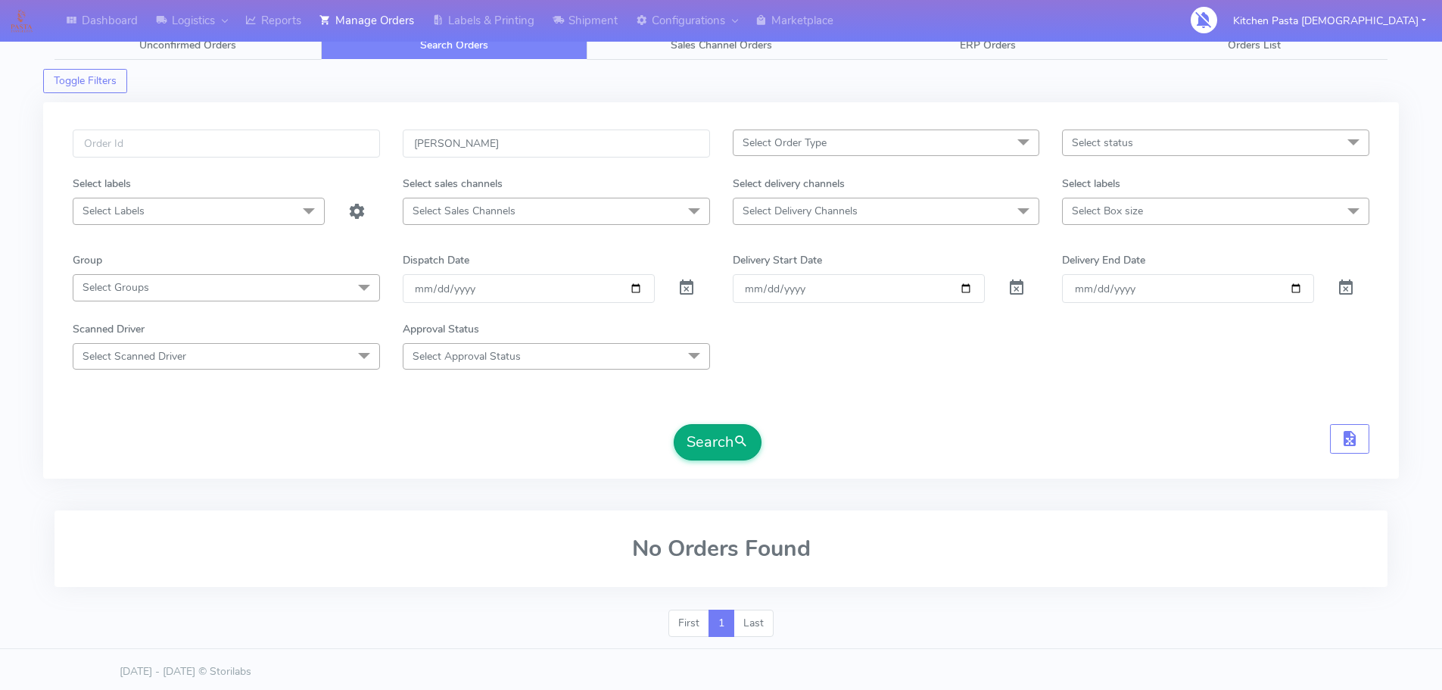
scroll to position [20, 0]
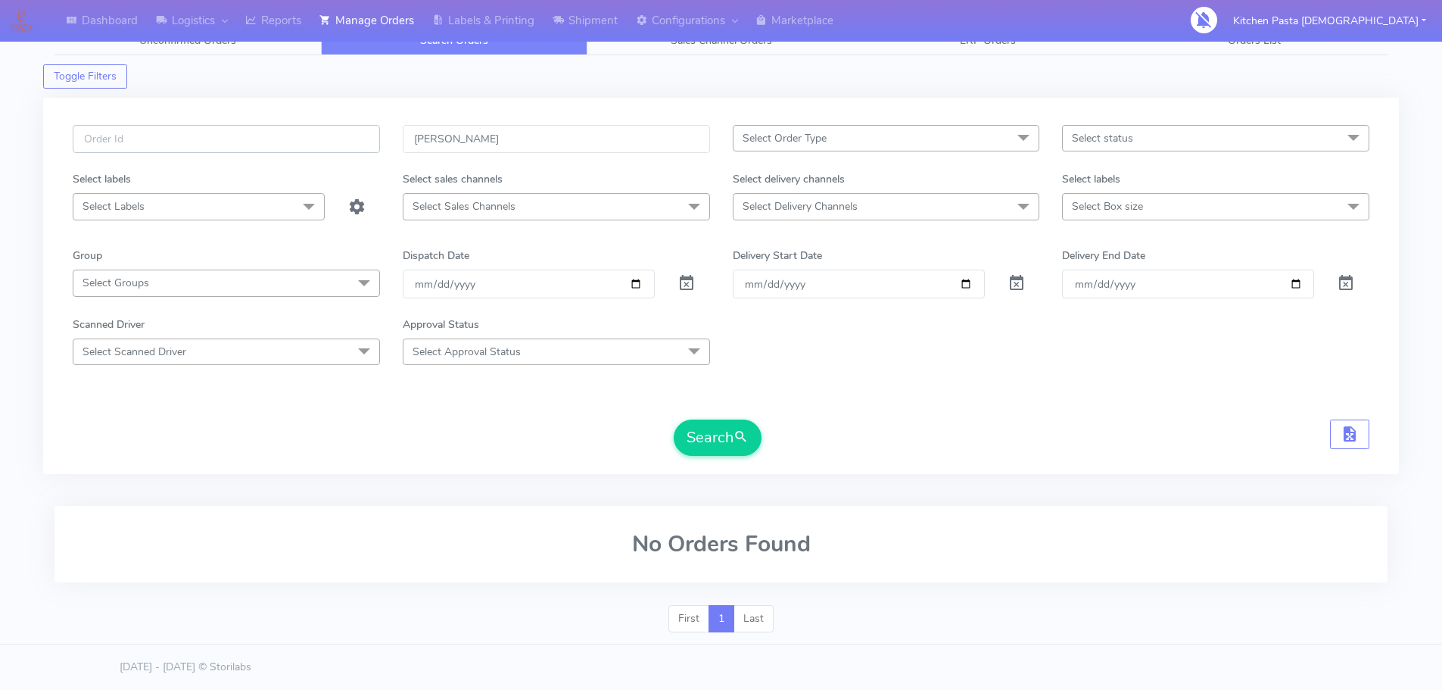
click at [181, 144] on input "text" at bounding box center [226, 139] width 307 height 28
paste input "[PERSON_NAME]"
type input "[PERSON_NAME]"
click at [728, 435] on button "Search" at bounding box center [718, 437] width 88 height 36
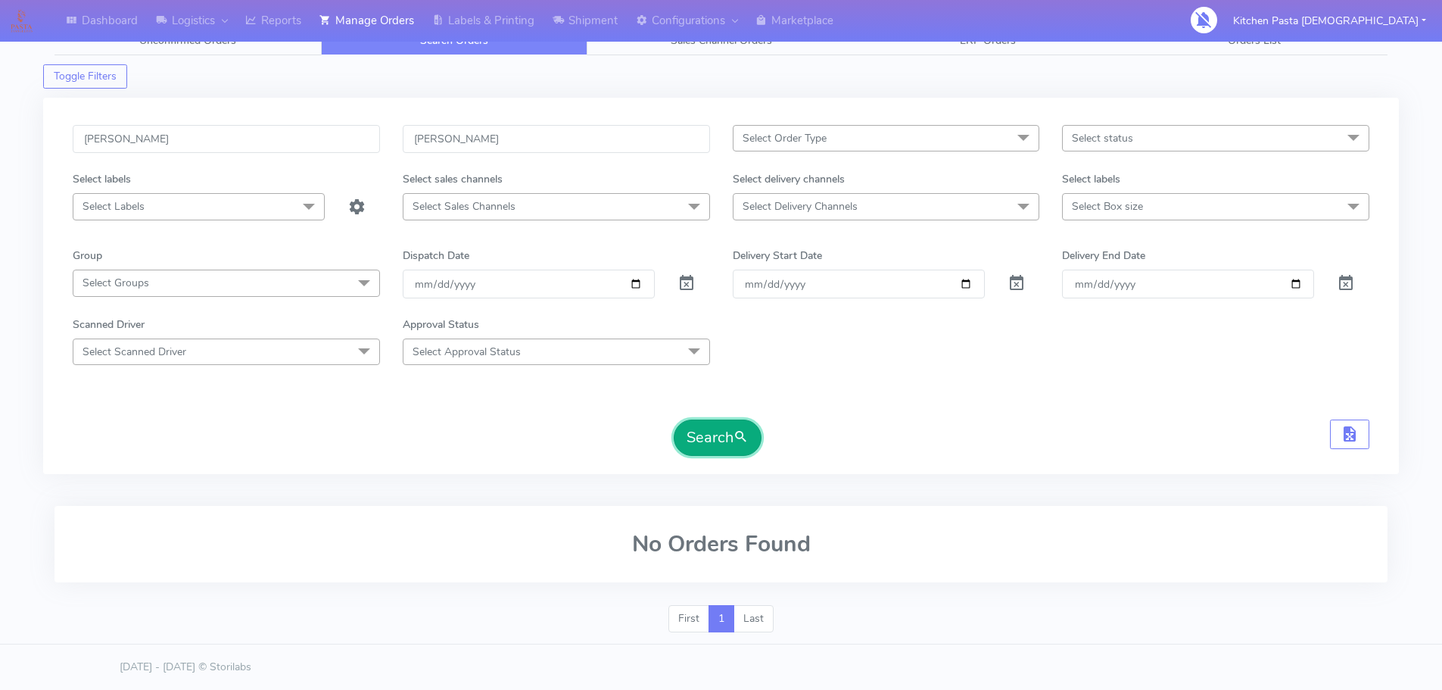
click at [728, 434] on button "Search" at bounding box center [718, 437] width 88 height 36
click at [643, 128] on input "[PERSON_NAME]" at bounding box center [556, 139] width 307 height 28
drag, startPoint x: 706, startPoint y: 135, endPoint x: 413, endPoint y: 140, distance: 292.3
click at [413, 140] on input "[PERSON_NAME]" at bounding box center [556, 139] width 307 height 28
drag, startPoint x: 137, startPoint y: 140, endPoint x: 1, endPoint y: 132, distance: 136.5
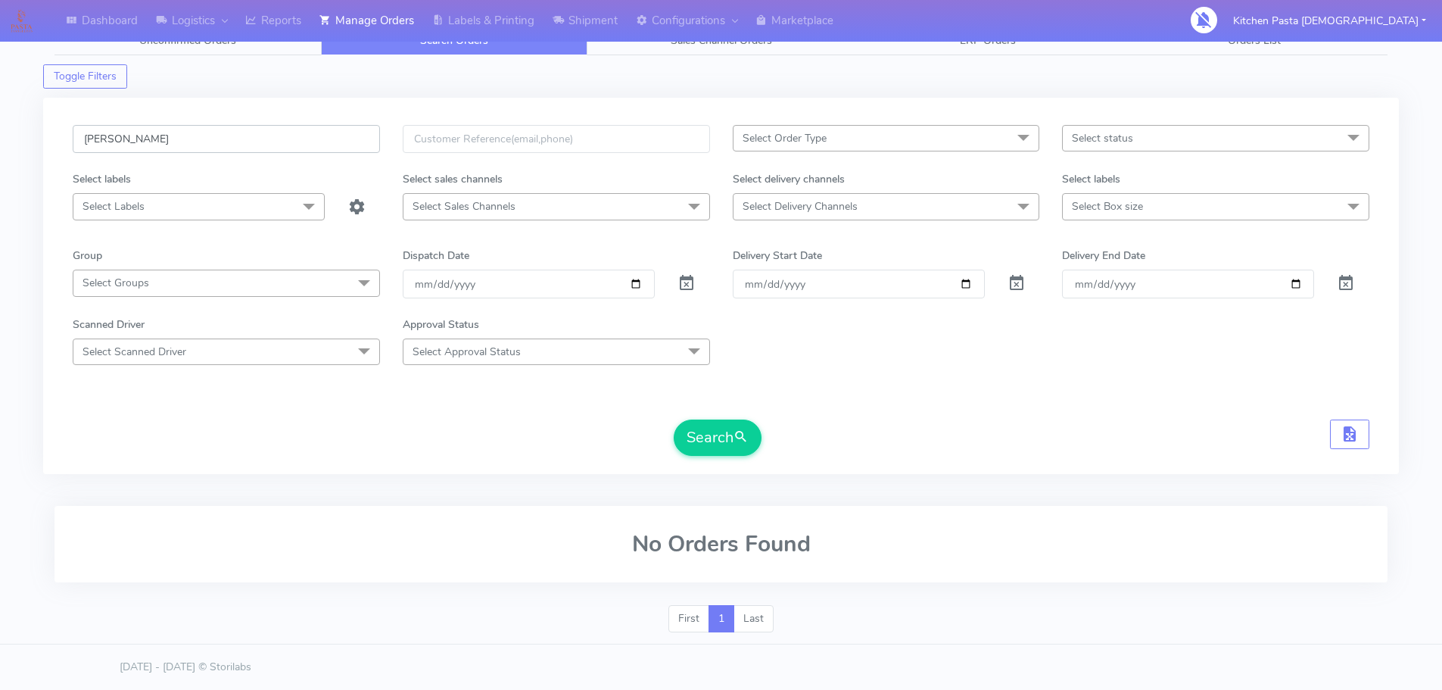
click at [32, 137] on div "Dashboard Logistics [GEOGRAPHIC_DATA] Logistics Reports Manage Orders Labels & …" at bounding box center [721, 326] width 1442 height 637
click at [341, 210] on div at bounding box center [363, 206] width 55 height 27
click at [354, 211] on span at bounding box center [357, 210] width 18 height 14
click at [553, 438] on div "Search" at bounding box center [721, 437] width 1297 height 36
